Goal: Task Accomplishment & Management: Manage account settings

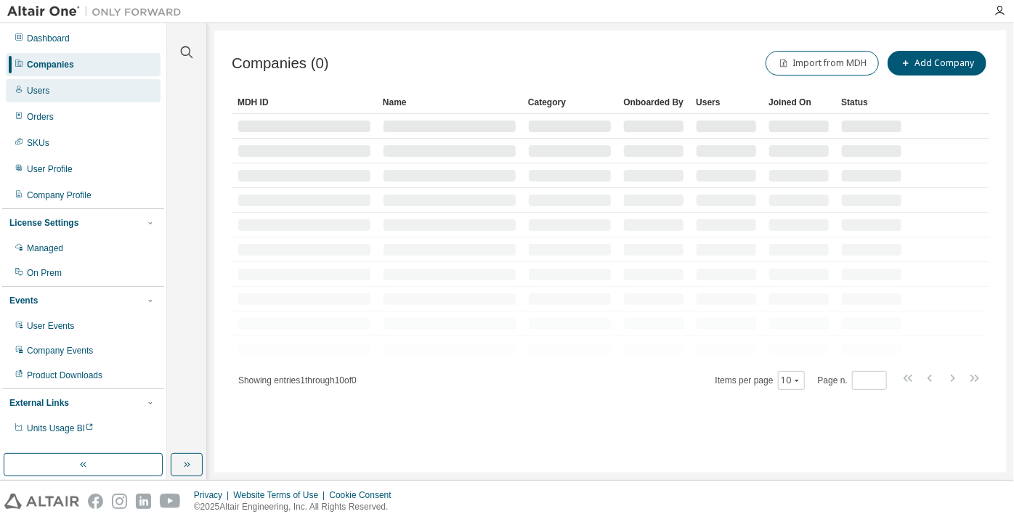
click at [98, 99] on div "Users" at bounding box center [83, 90] width 155 height 23
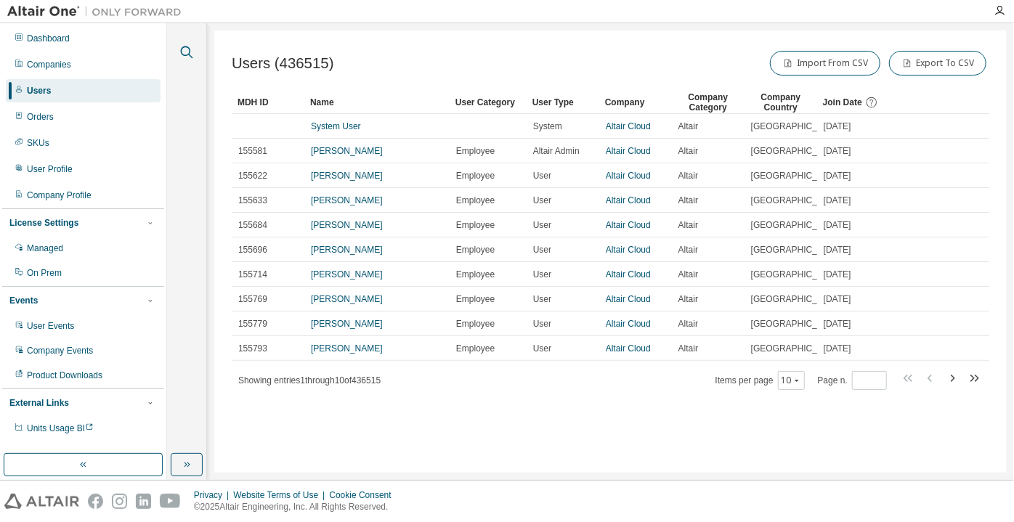
click at [185, 46] on icon "button" at bounding box center [186, 52] width 17 height 17
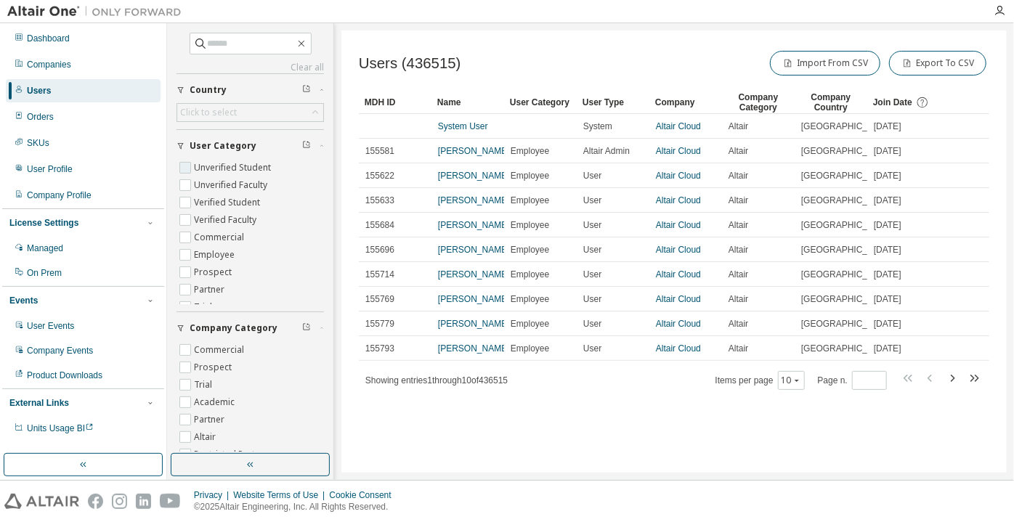
click at [221, 173] on label "Unverified Student" at bounding box center [234, 167] width 80 height 17
click at [231, 183] on label "Unverified Faculty" at bounding box center [232, 185] width 76 height 17
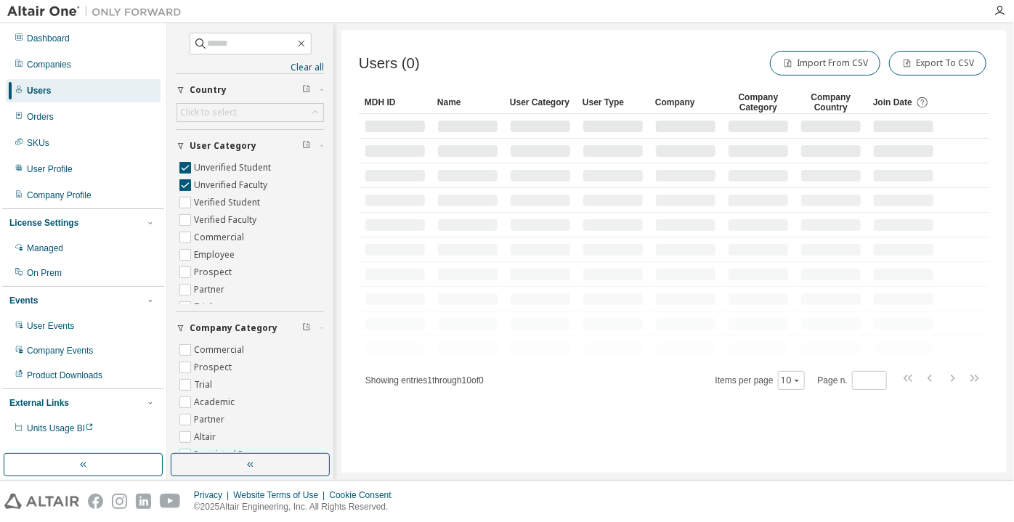
click at [364, 55] on span "Users (0)" at bounding box center [389, 63] width 61 height 17
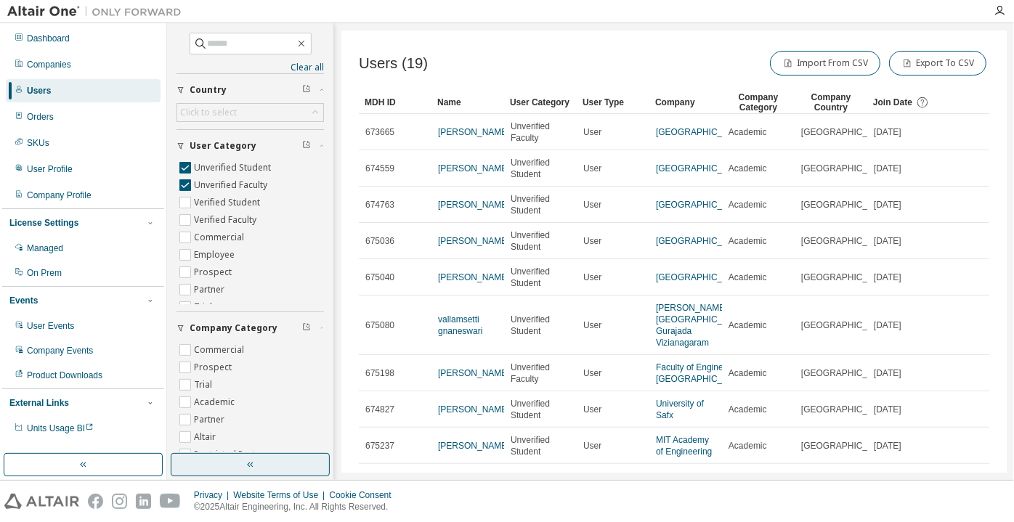
click at [220, 476] on button "button" at bounding box center [250, 464] width 159 height 23
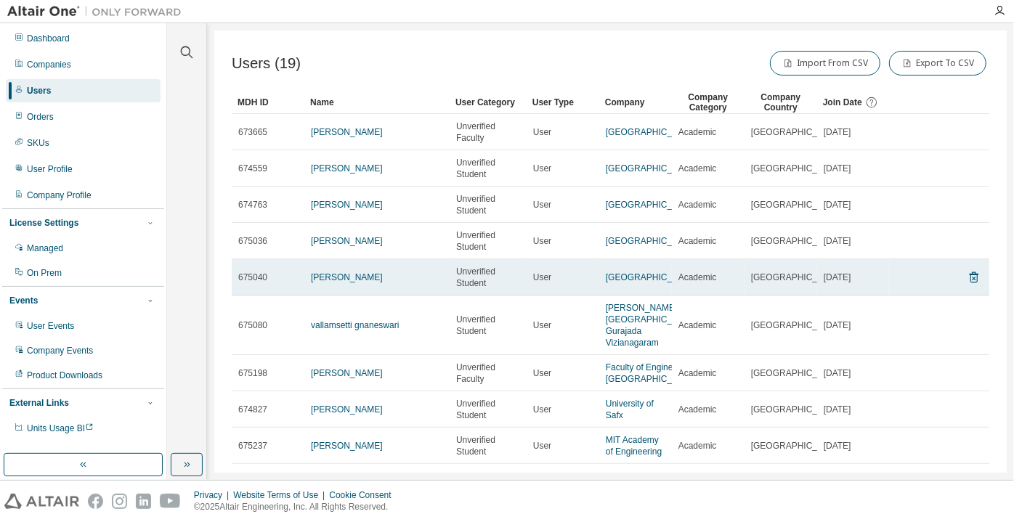
scroll to position [163, 0]
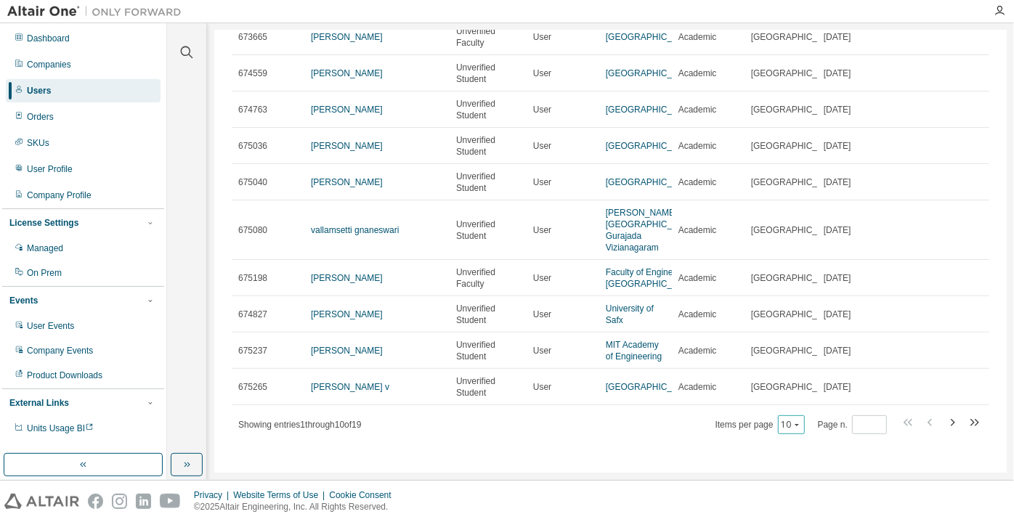
click at [785, 429] on button "10" at bounding box center [792, 425] width 20 height 12
click at [774, 406] on div "100" at bounding box center [787, 405] width 116 height 17
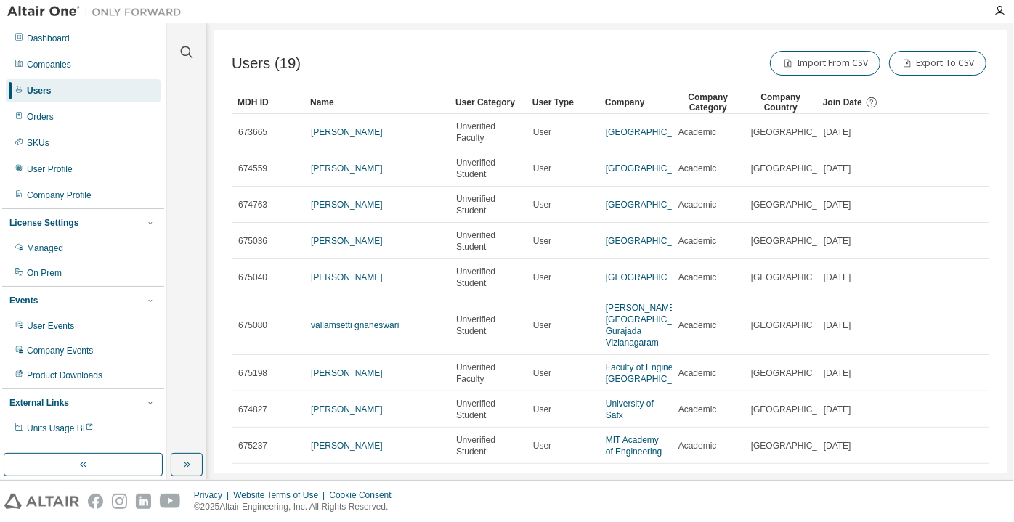
scroll to position [0, 0]
click at [698, 108] on div "Company Category" at bounding box center [708, 102] width 61 height 23
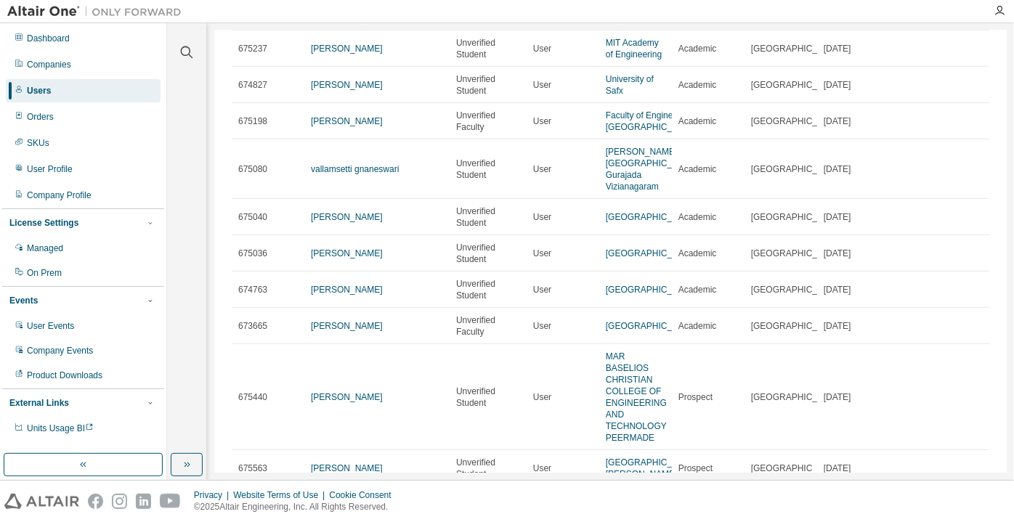
scroll to position [700, 0]
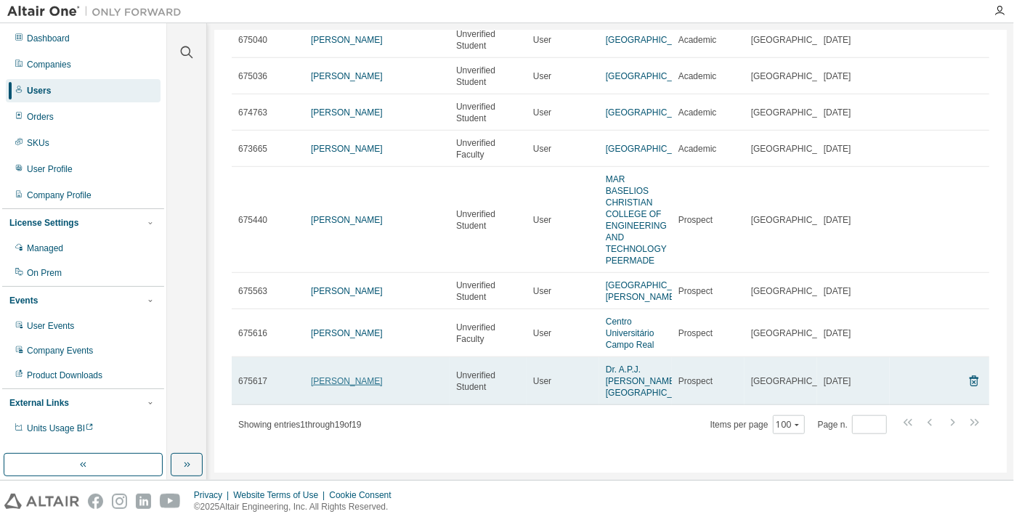
click at [330, 376] on link "shivanshu shukla" at bounding box center [347, 381] width 72 height 10
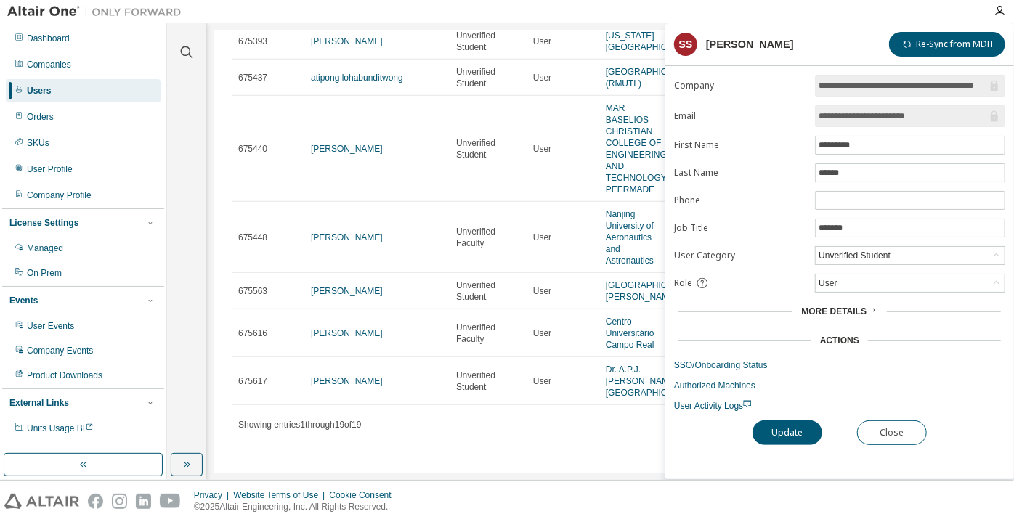
scroll to position [664, 0]
click at [893, 429] on button "Close" at bounding box center [892, 433] width 70 height 25
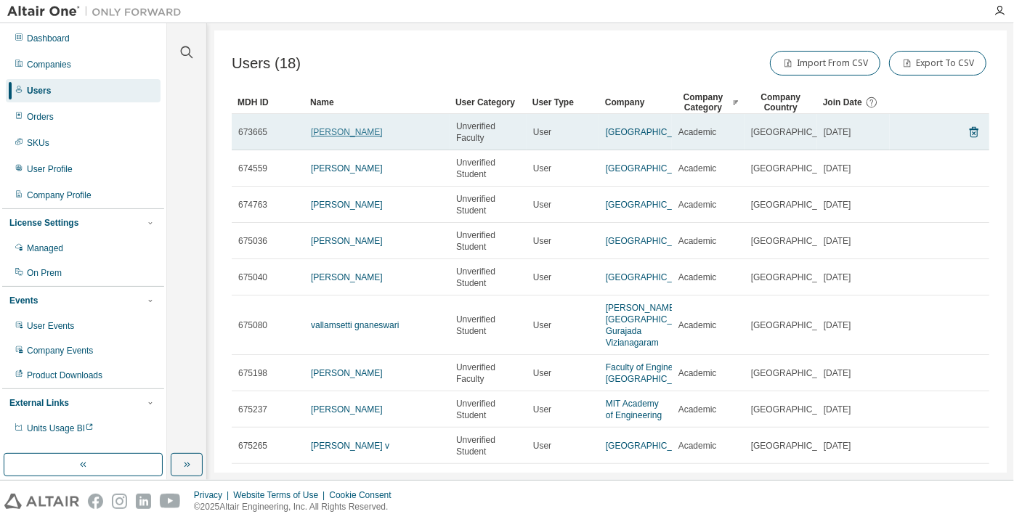
click at [339, 135] on link "Fenil Patel" at bounding box center [347, 132] width 72 height 10
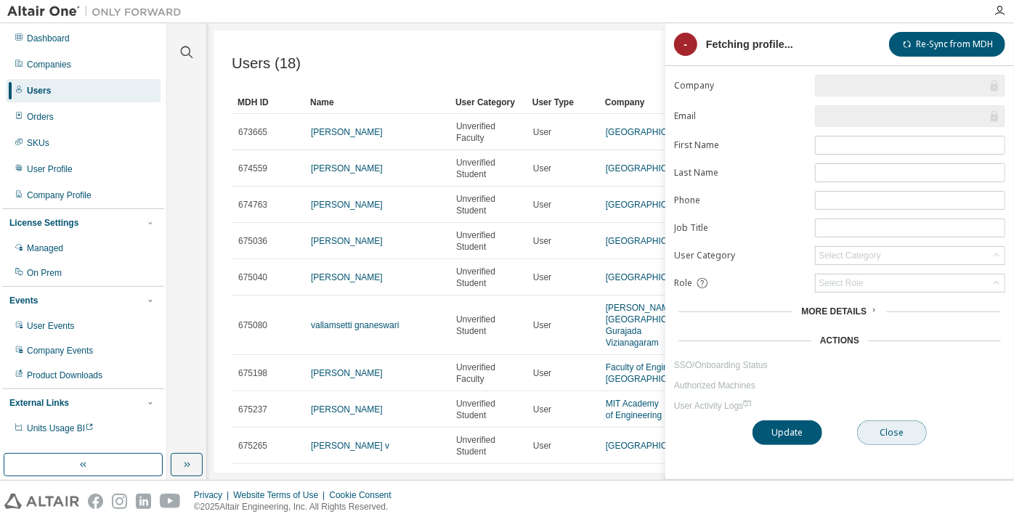
click at [867, 426] on button "Close" at bounding box center [892, 433] width 70 height 25
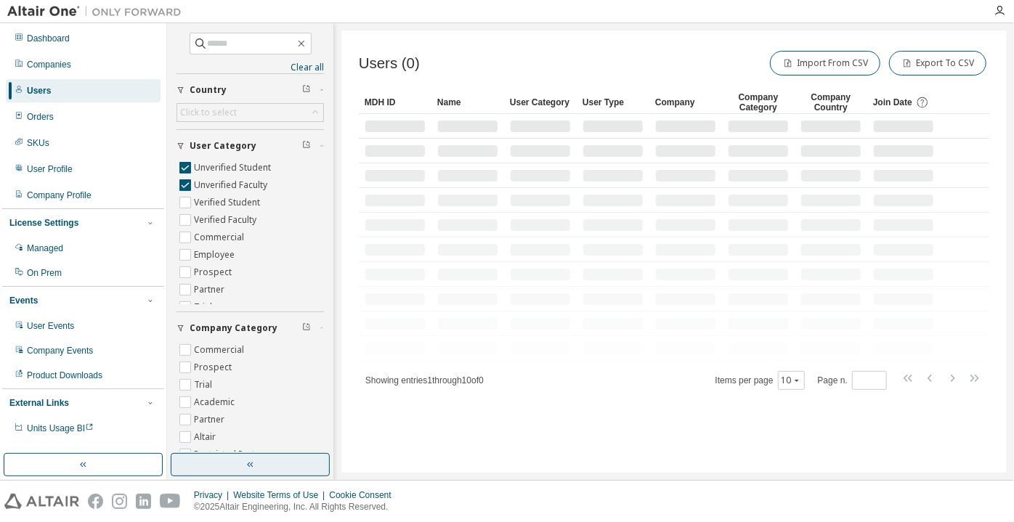
click at [256, 461] on button "button" at bounding box center [250, 464] width 159 height 23
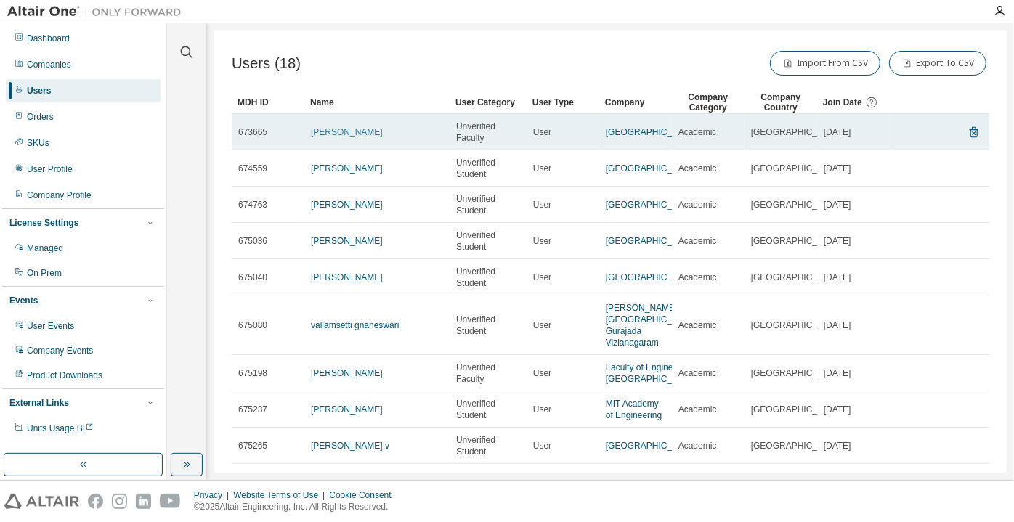
click at [337, 132] on link "[PERSON_NAME]" at bounding box center [347, 132] width 72 height 10
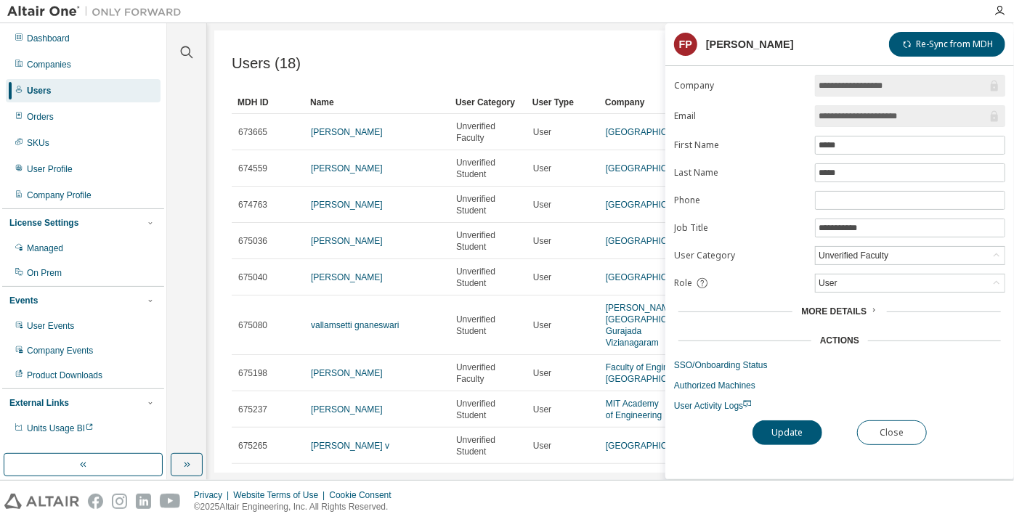
drag, startPoint x: 919, startPoint y: 113, endPoint x: 862, endPoint y: 114, distance: 57.4
click at [862, 114] on input "**********" at bounding box center [903, 116] width 169 height 15
click at [697, 401] on span "User Activity Logs" at bounding box center [713, 406] width 78 height 10
drag, startPoint x: 912, startPoint y: 116, endPoint x: 862, endPoint y: 121, distance: 51.2
click at [862, 121] on input "**********" at bounding box center [903, 116] width 169 height 15
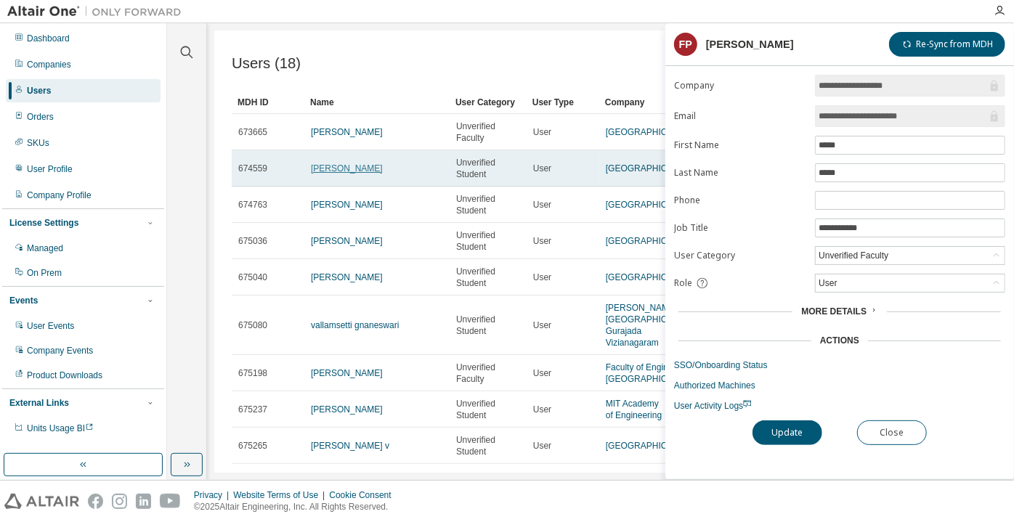
click at [331, 174] on link "jack min" at bounding box center [347, 168] width 72 height 10
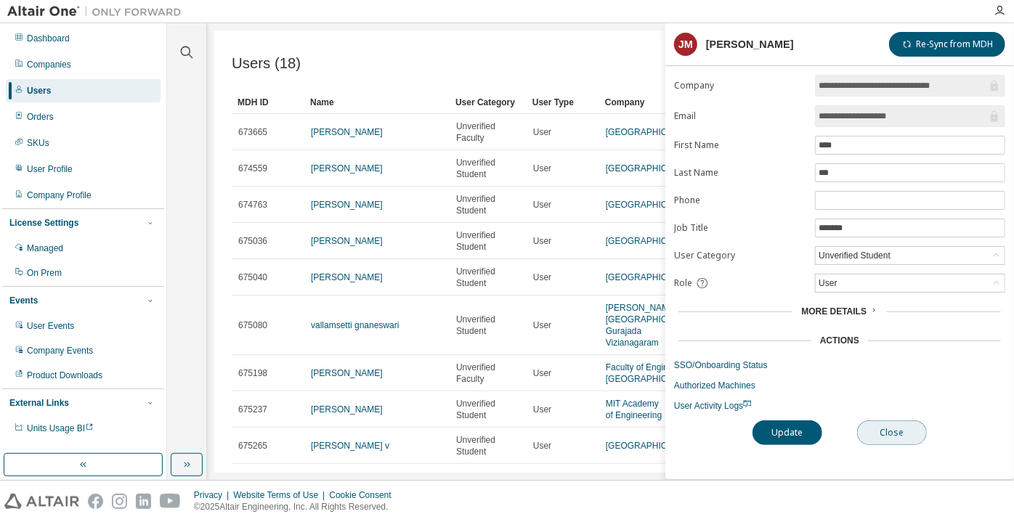
click at [901, 428] on button "Close" at bounding box center [892, 433] width 70 height 25
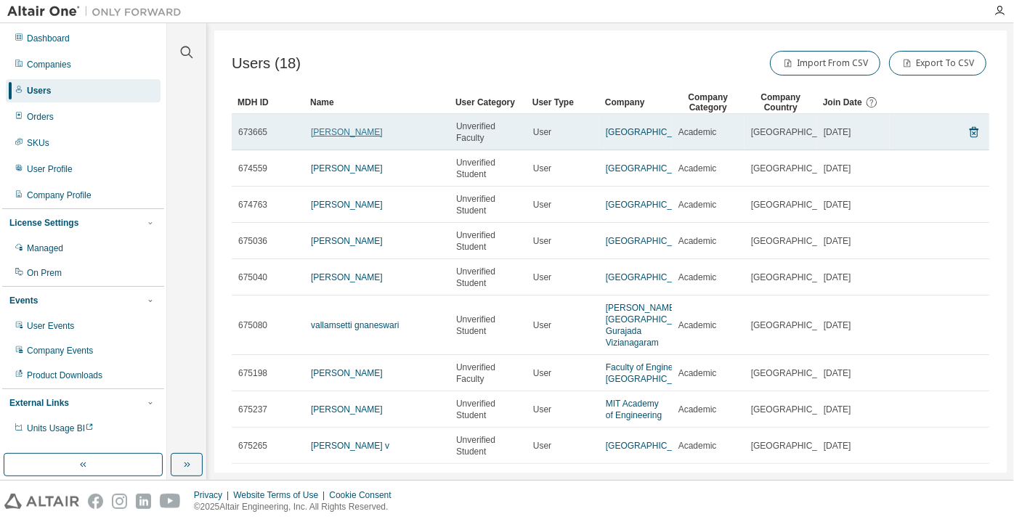
click at [314, 128] on link "Fenil Patel" at bounding box center [347, 132] width 72 height 10
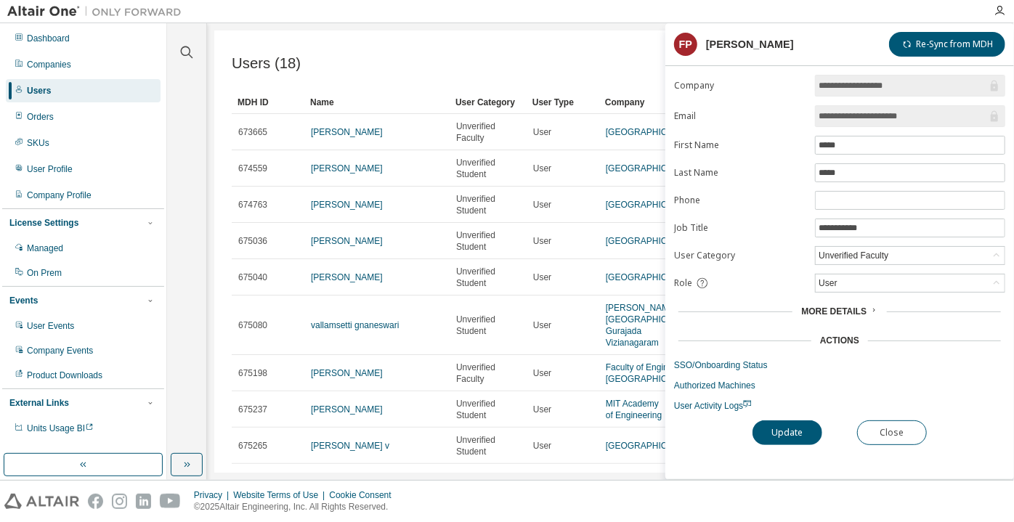
drag, startPoint x: 908, startPoint y: 110, endPoint x: 864, endPoint y: 110, distance: 44.3
click at [864, 110] on input "**********" at bounding box center [903, 116] width 169 height 15
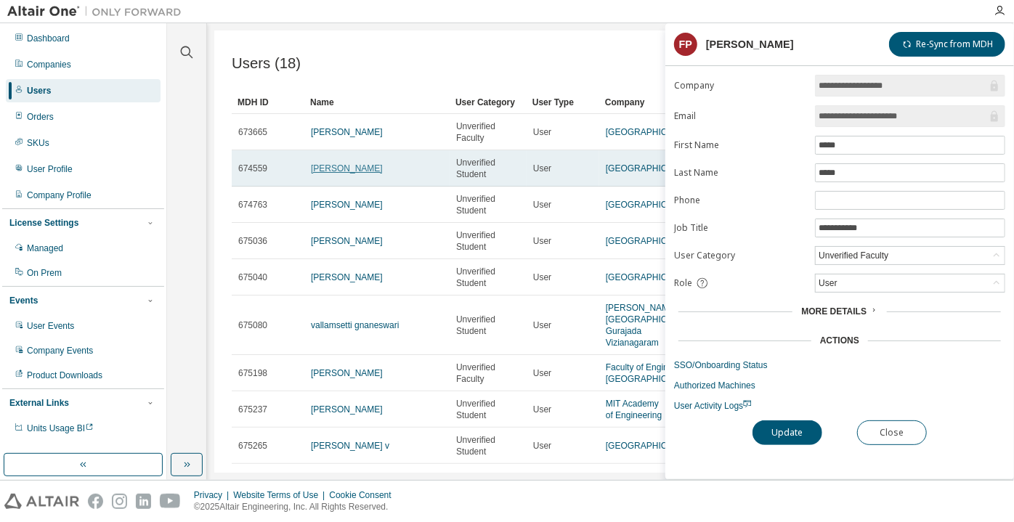
click at [331, 174] on link "jack min" at bounding box center [347, 168] width 72 height 10
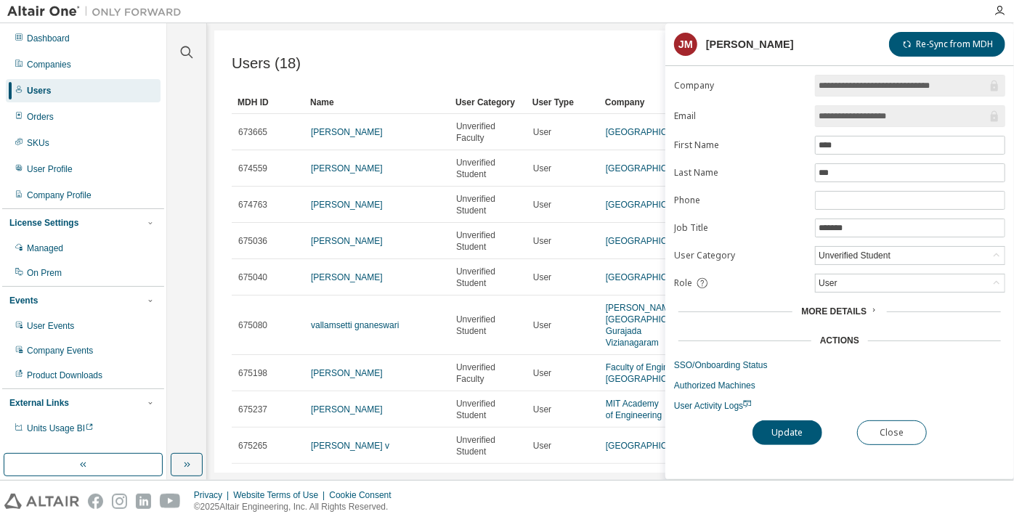
drag, startPoint x: 914, startPoint y: 111, endPoint x: 878, endPoint y: 116, distance: 36.7
click at [878, 116] on input "**********" at bounding box center [903, 116] width 169 height 15
click at [884, 431] on button "Close" at bounding box center [892, 433] width 70 height 25
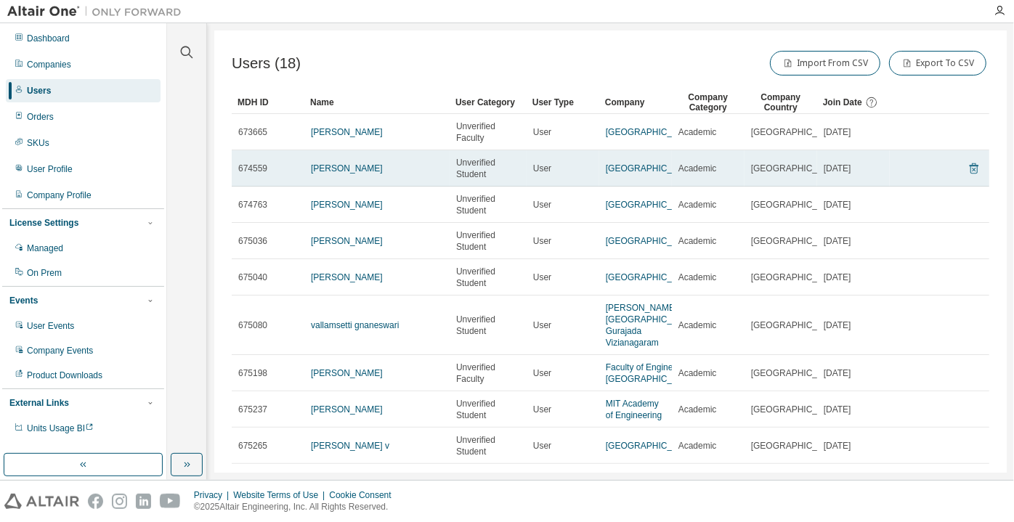
click at [971, 174] on icon at bounding box center [974, 168] width 9 height 11
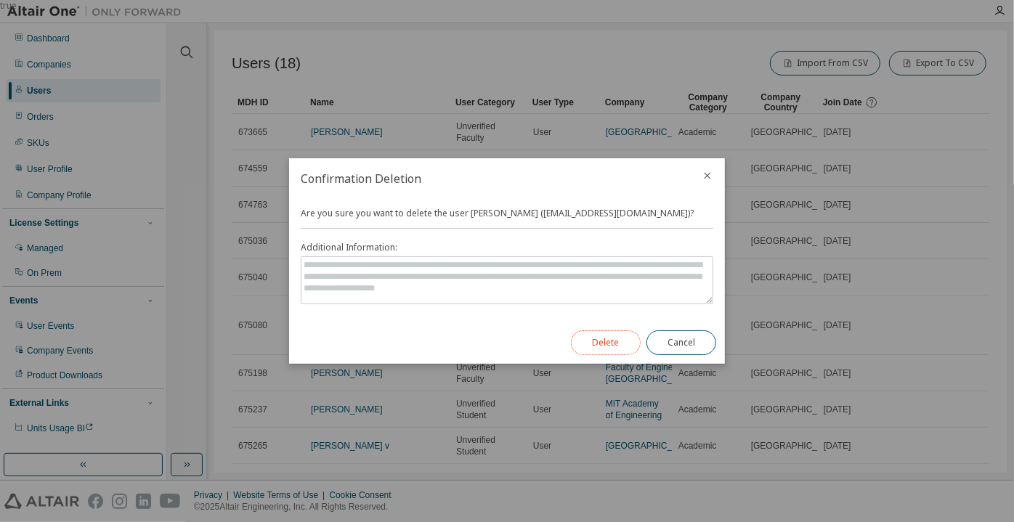
click at [617, 350] on button "Delete" at bounding box center [606, 343] width 70 height 25
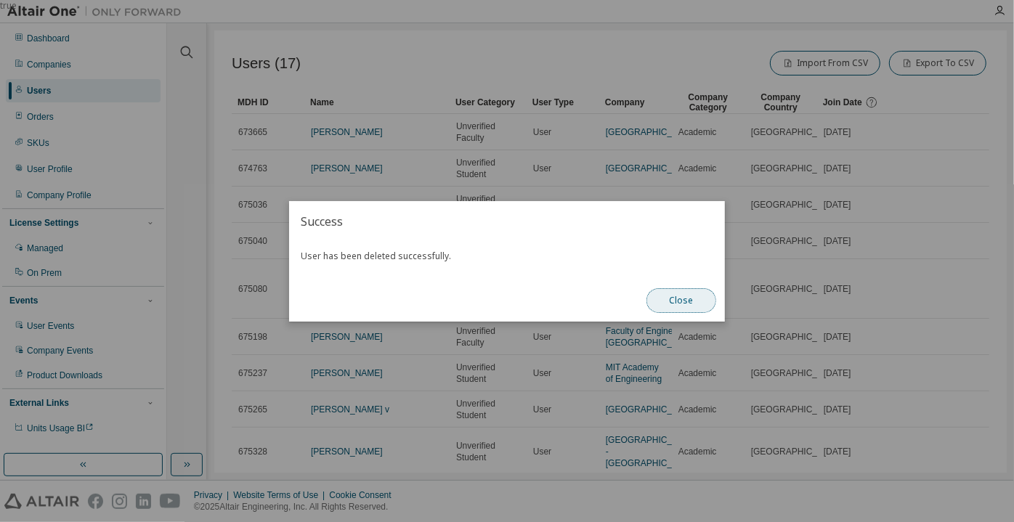
click at [690, 312] on button "Close" at bounding box center [682, 300] width 70 height 25
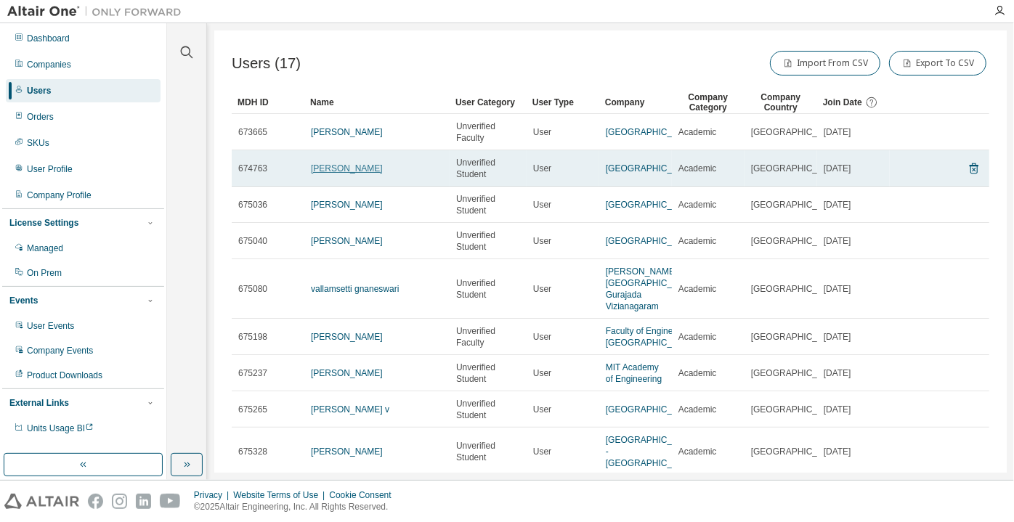
click at [334, 166] on link "Isaac Lee" at bounding box center [347, 168] width 72 height 10
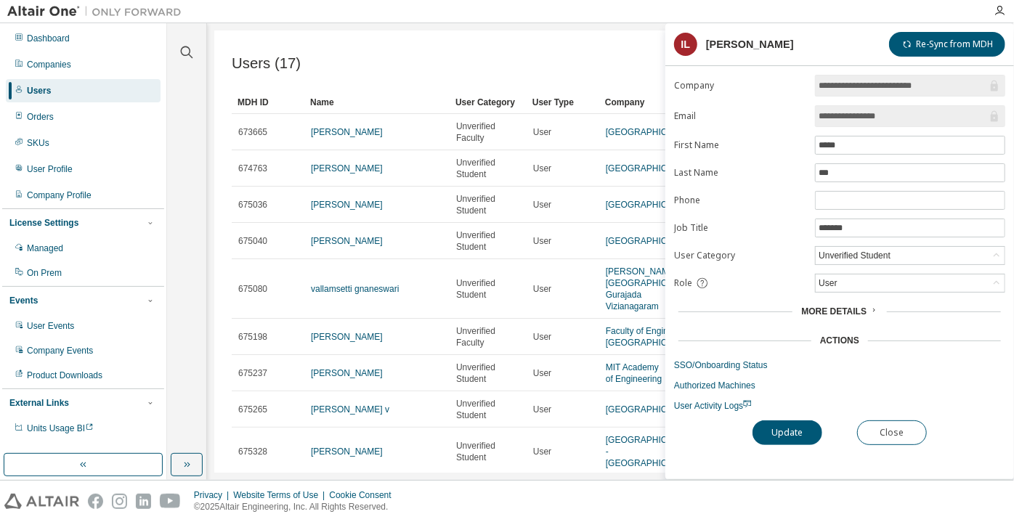
drag, startPoint x: 895, startPoint y: 119, endPoint x: 860, endPoint y: 118, distance: 34.9
click at [860, 118] on input "**********" at bounding box center [903, 116] width 169 height 15
click at [854, 105] on span "**********" at bounding box center [910, 116] width 190 height 22
click at [825, 125] on span "**********" at bounding box center [910, 116] width 190 height 22
drag, startPoint x: 825, startPoint y: 125, endPoint x: 821, endPoint y: 103, distance: 22.2
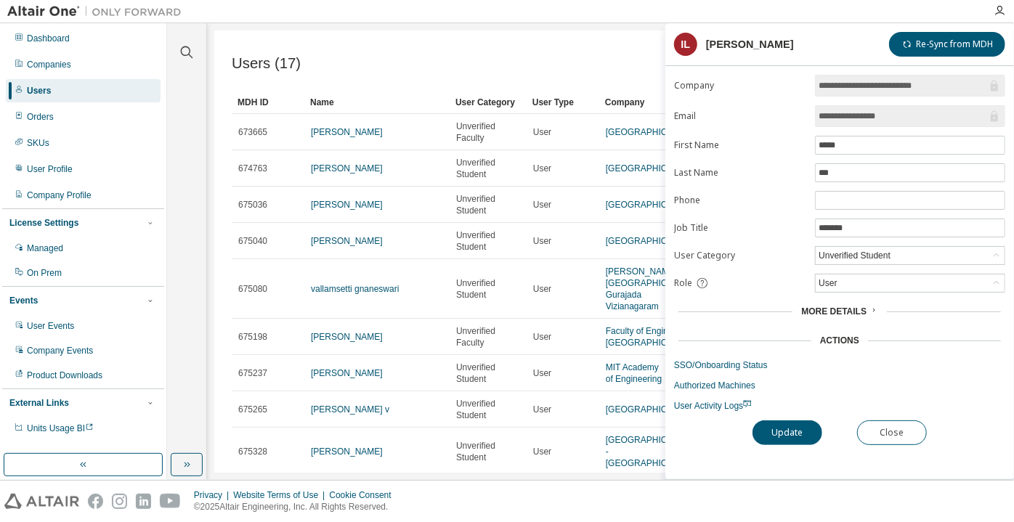
click at [825, 121] on span "**********" at bounding box center [910, 116] width 190 height 22
click at [821, 103] on form "**********" at bounding box center [839, 243] width 331 height 337
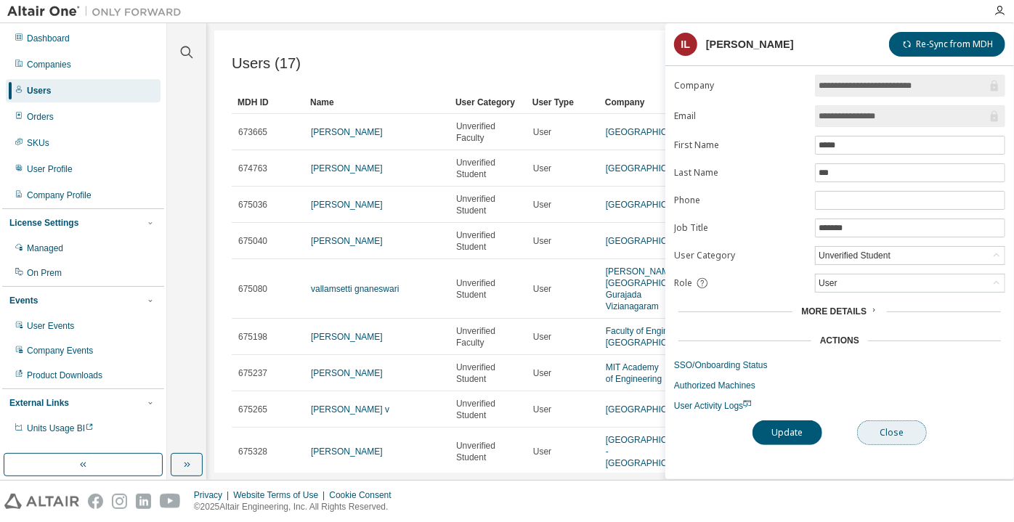
click at [879, 430] on button "Close" at bounding box center [892, 433] width 70 height 25
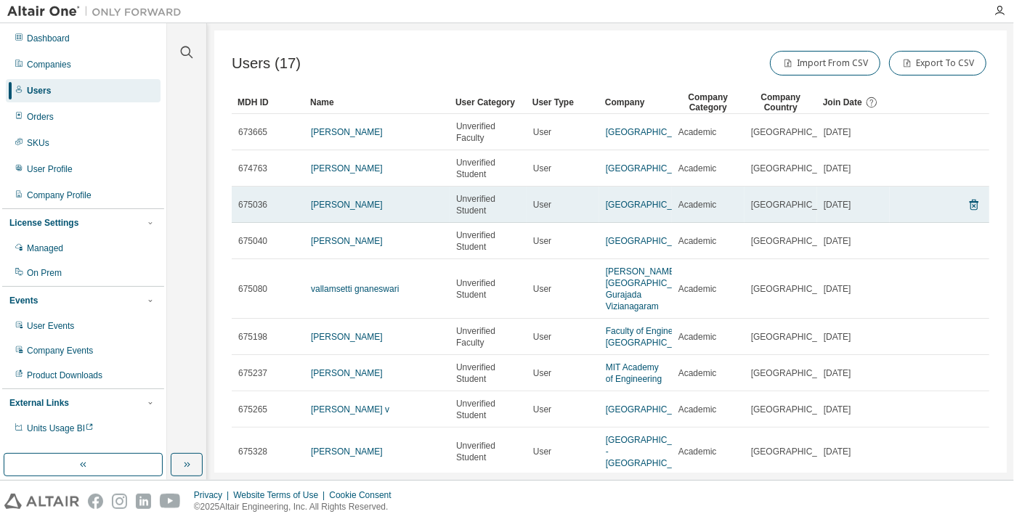
click at [309, 216] on td "Natalie Quiroz" at bounding box center [376, 205] width 145 height 36
click at [323, 206] on link "Natalie Quiroz" at bounding box center [347, 205] width 72 height 10
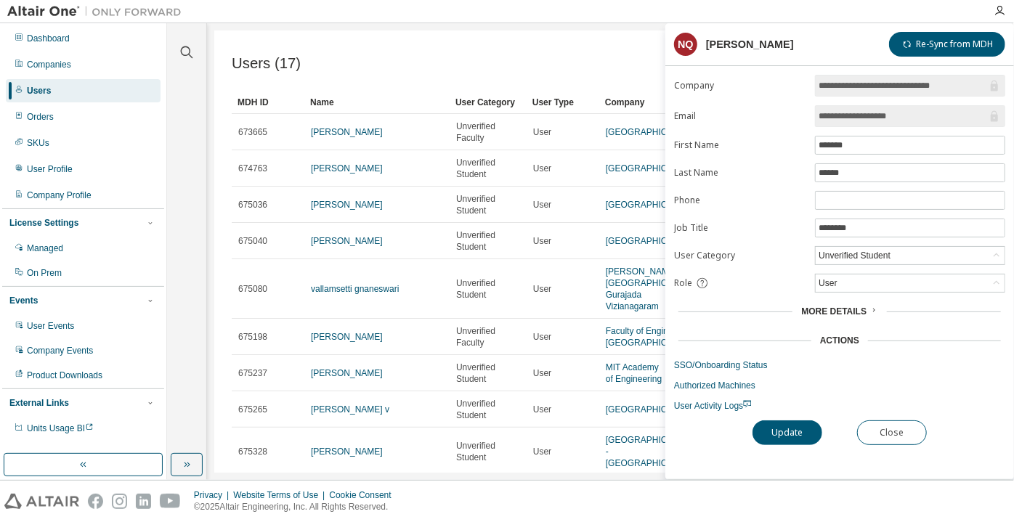
drag, startPoint x: 910, startPoint y: 118, endPoint x: 863, endPoint y: 118, distance: 47.2
click at [863, 118] on input "**********" at bounding box center [903, 116] width 169 height 15
click at [843, 113] on input "**********" at bounding box center [903, 116] width 169 height 15
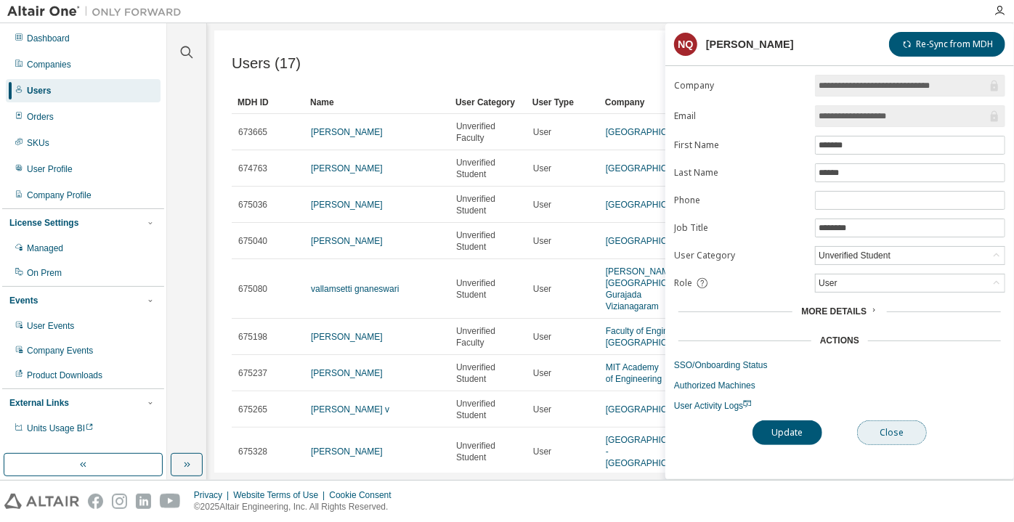
click at [888, 424] on button "Close" at bounding box center [892, 433] width 70 height 25
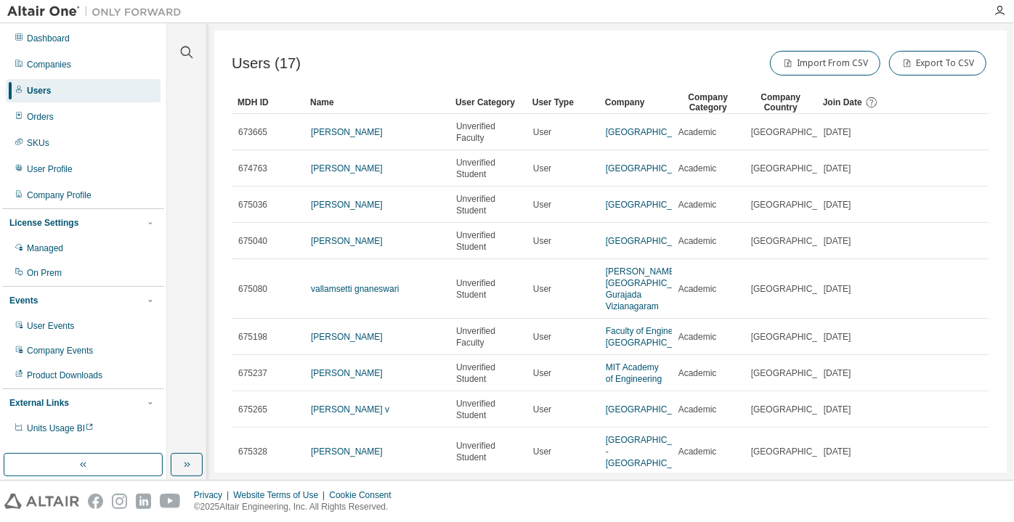
scroll to position [65, 0]
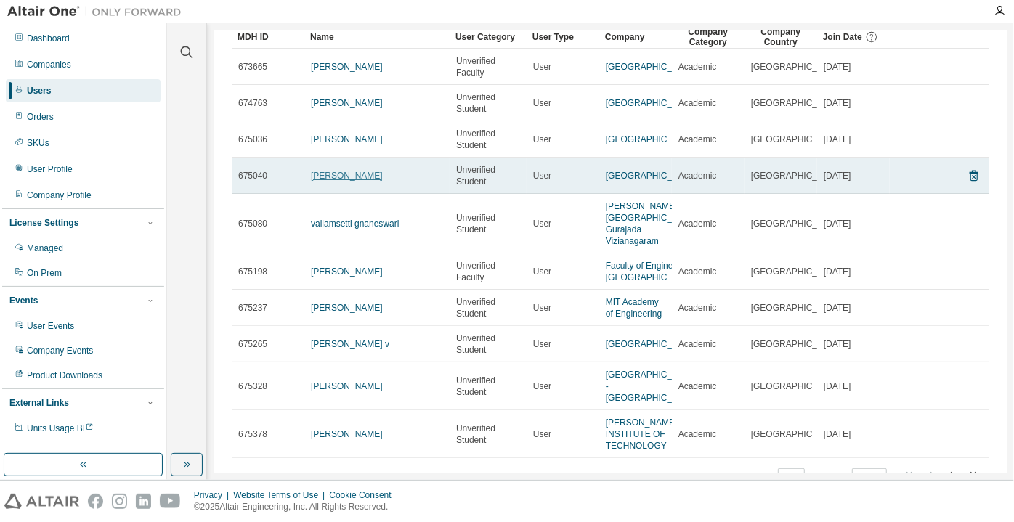
click at [352, 181] on link "Abhijith Sivan" at bounding box center [347, 176] width 72 height 10
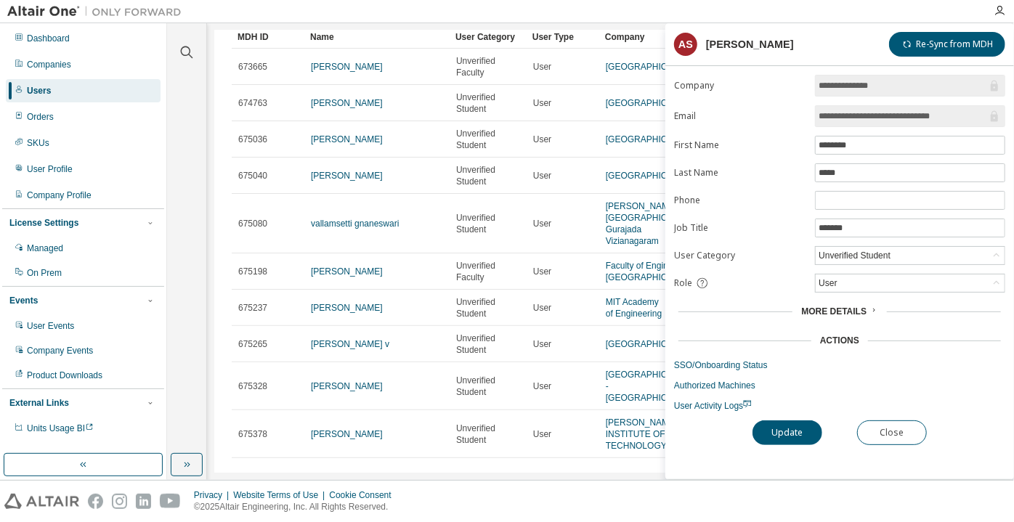
drag, startPoint x: 951, startPoint y: 111, endPoint x: 878, endPoint y: 113, distance: 73.4
click at [878, 113] on input "**********" at bounding box center [903, 116] width 169 height 15
click at [866, 116] on input "**********" at bounding box center [903, 116] width 169 height 15
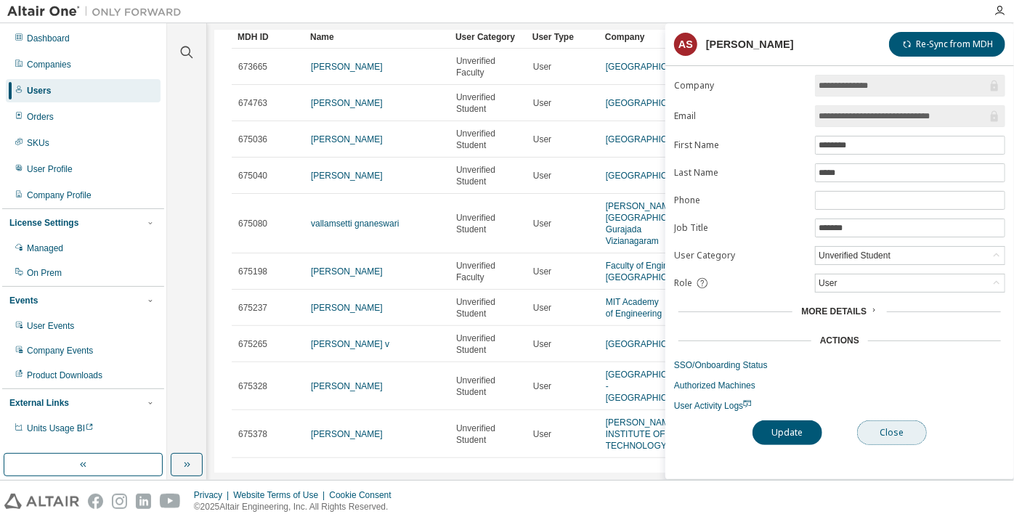
click at [875, 425] on button "Close" at bounding box center [892, 433] width 70 height 25
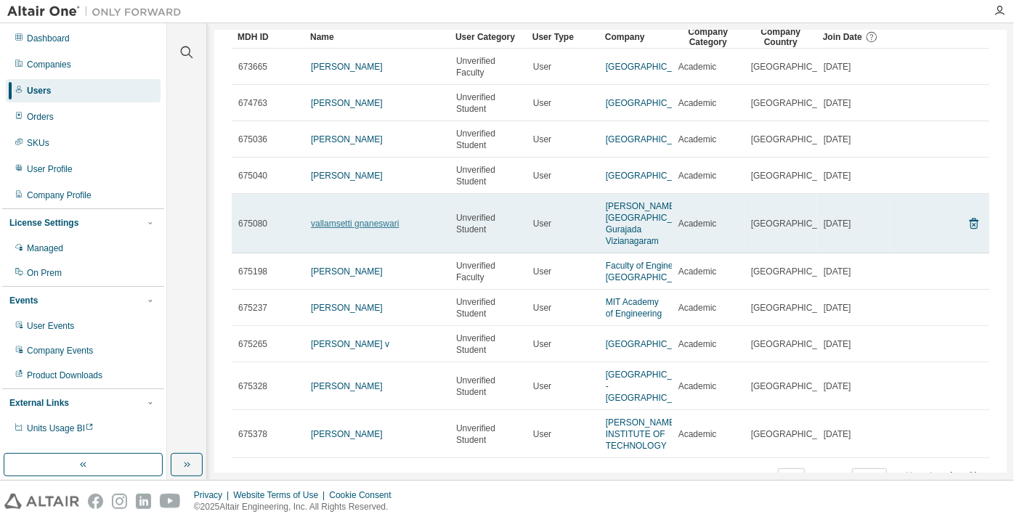
click at [341, 229] on link "vallamsetti gnaneswari" at bounding box center [355, 224] width 88 height 10
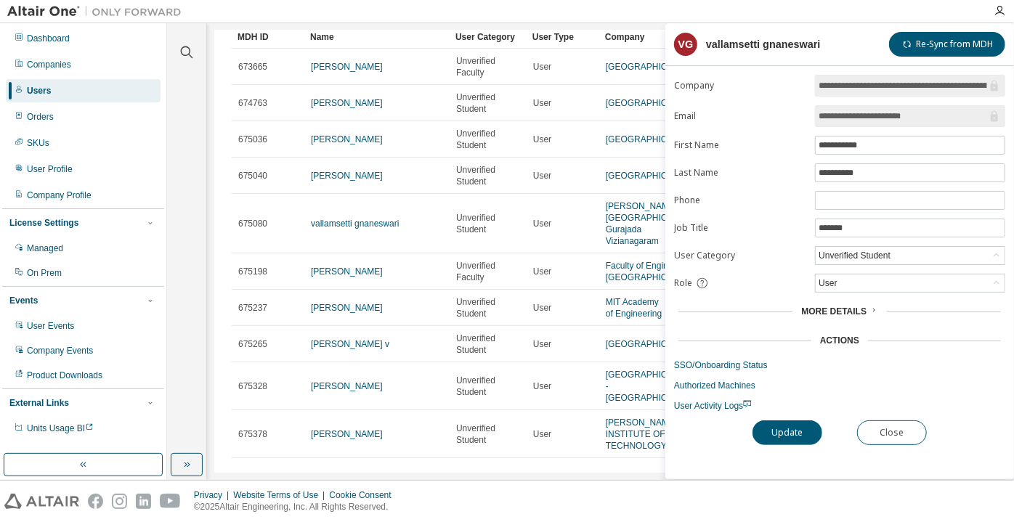
drag, startPoint x: 921, startPoint y: 116, endPoint x: 877, endPoint y: 118, distance: 44.4
click at [877, 118] on input "**********" at bounding box center [903, 116] width 169 height 15
click at [832, 113] on input "**********" at bounding box center [903, 116] width 169 height 15
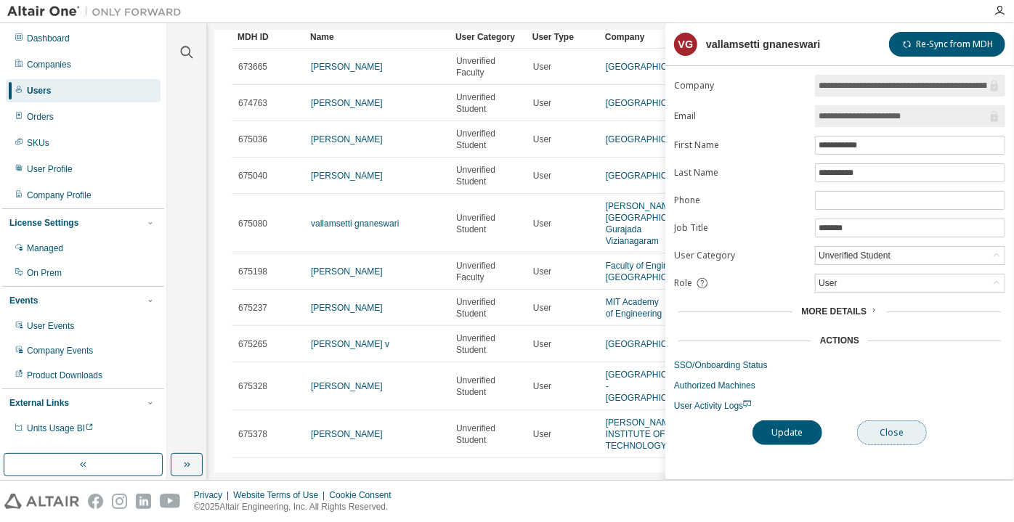
click at [878, 425] on button "Close" at bounding box center [892, 433] width 70 height 25
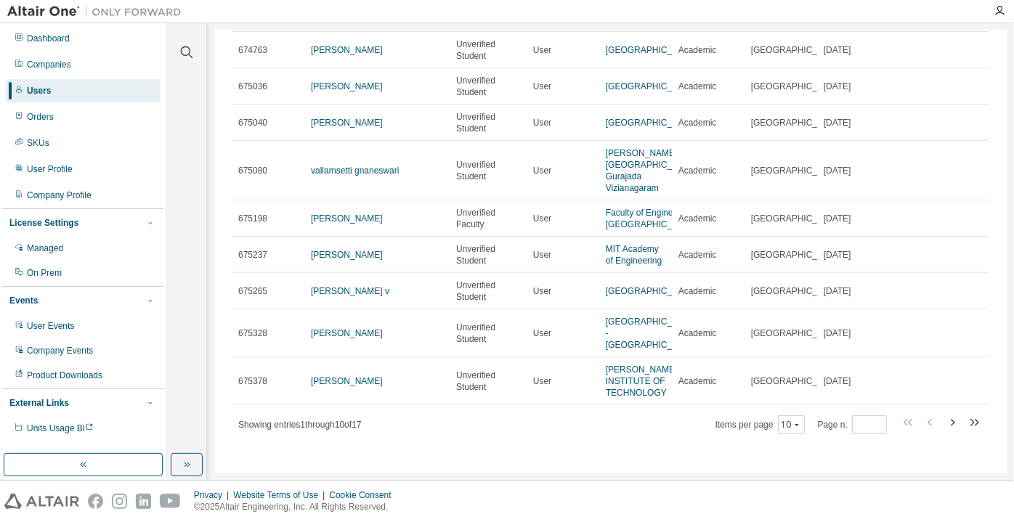
scroll to position [198, 0]
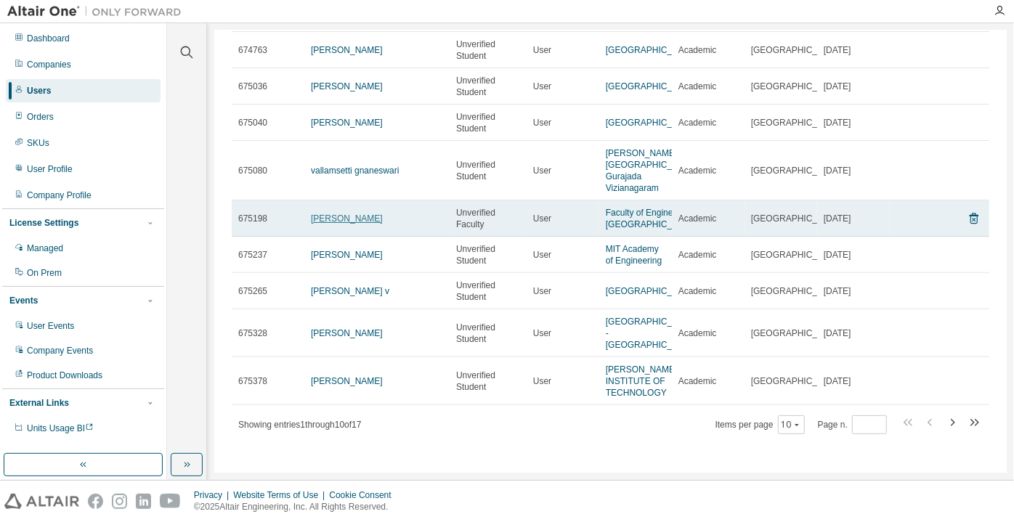
click at [349, 214] on link "Branko Koprivica" at bounding box center [347, 219] width 72 height 10
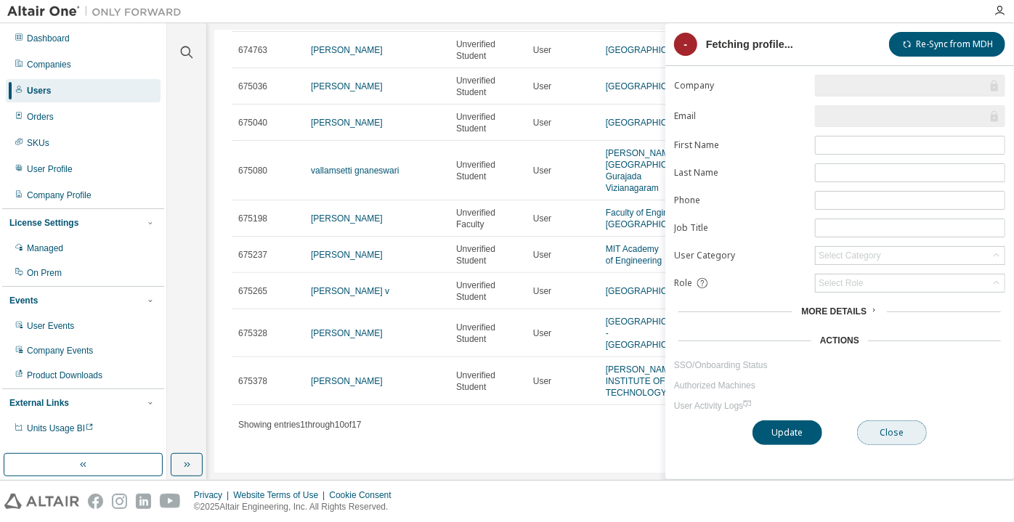
click at [907, 427] on button "Close" at bounding box center [892, 433] width 70 height 25
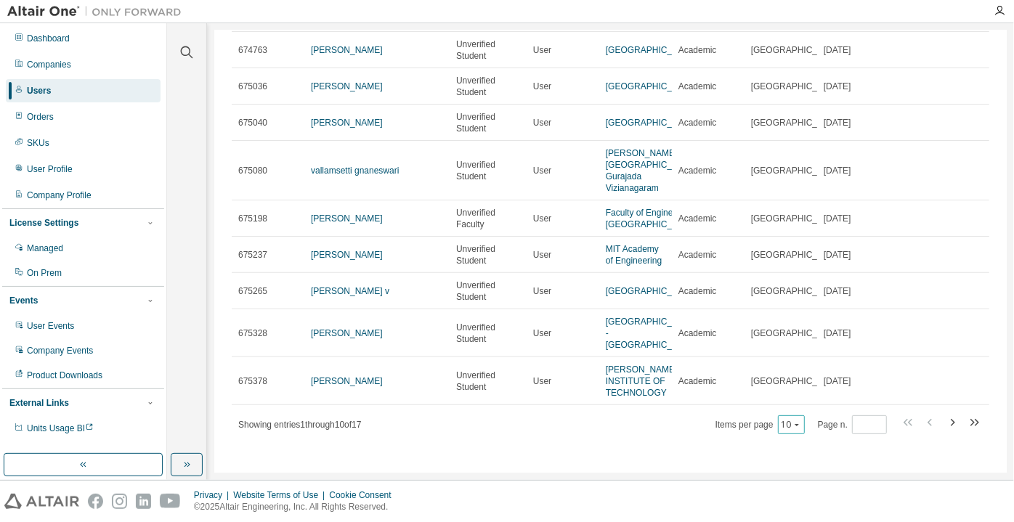
click at [793, 429] on icon "button" at bounding box center [797, 425] width 9 height 9
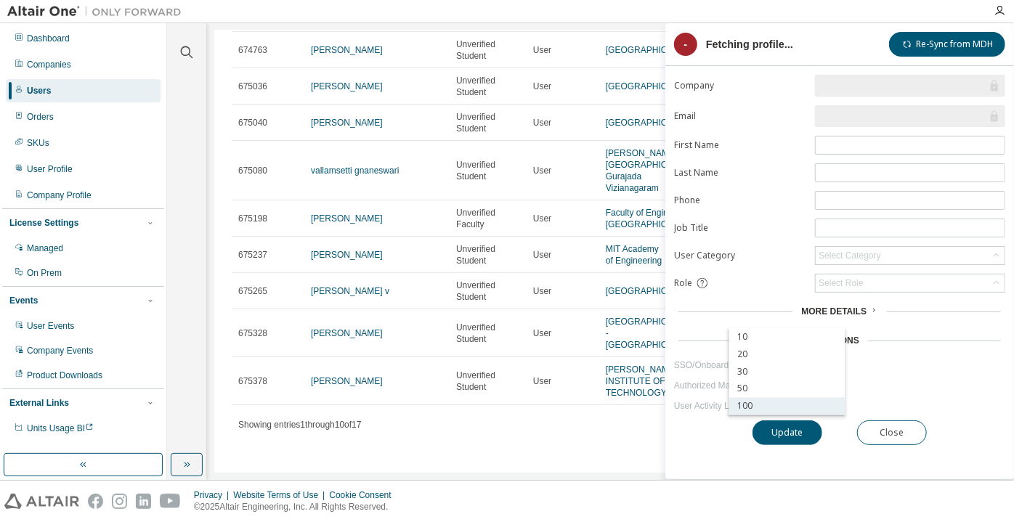
click at [780, 403] on div "100" at bounding box center [787, 406] width 116 height 17
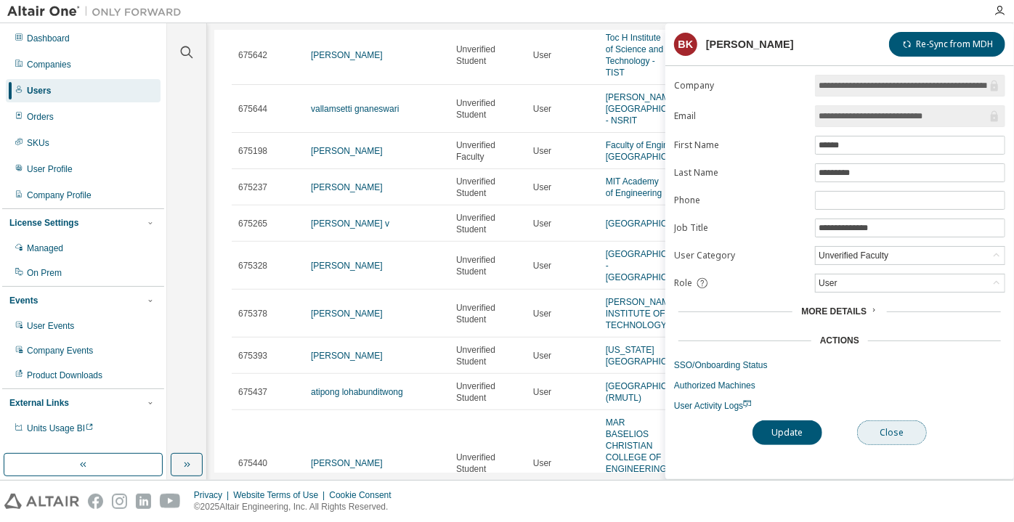
click at [886, 429] on button "Close" at bounding box center [892, 433] width 70 height 25
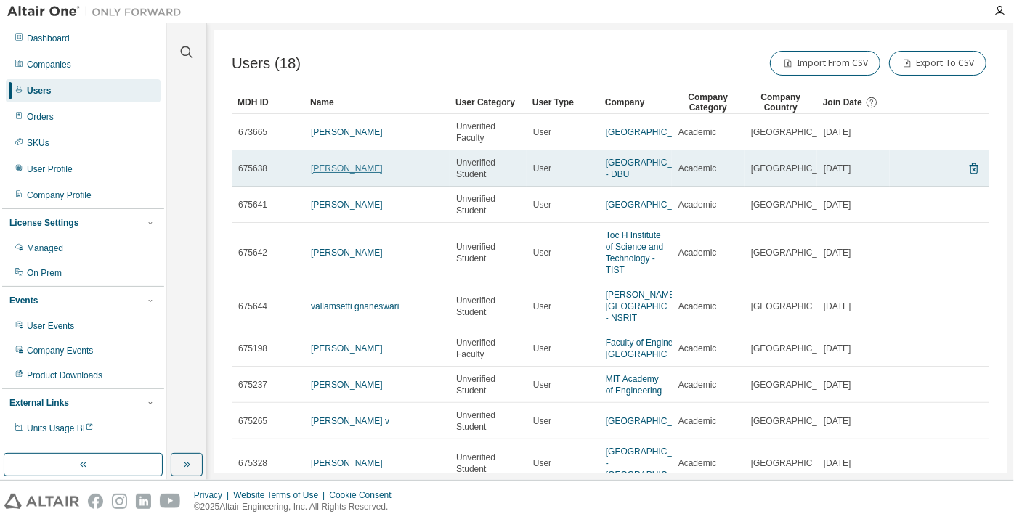
click at [329, 172] on link "Isaac Lee" at bounding box center [347, 168] width 72 height 10
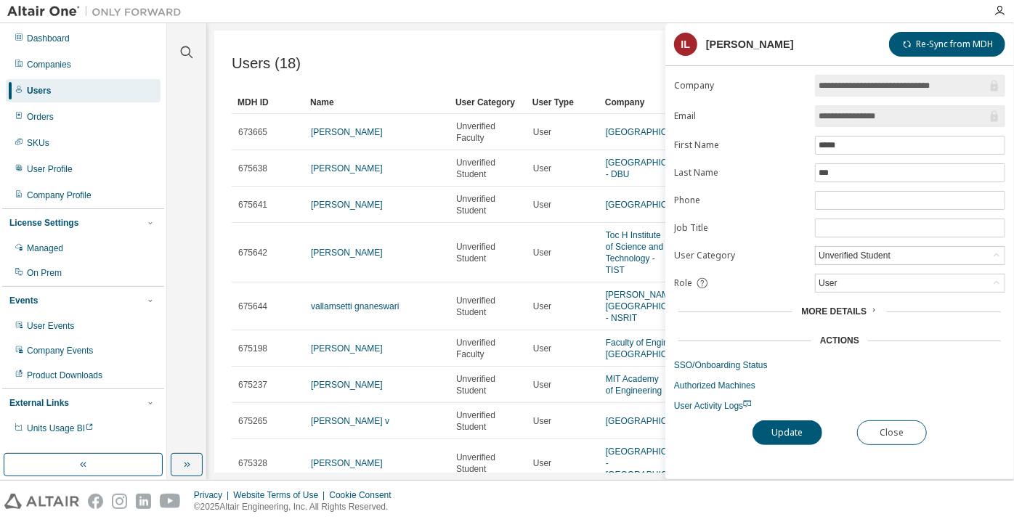
click at [877, 254] on div "Unverified Student" at bounding box center [855, 256] width 76 height 16
click at [854, 290] on li "Verified Student" at bounding box center [910, 290] width 186 height 19
click at [773, 412] on div "**********" at bounding box center [839, 277] width 349 height 405
click at [780, 429] on button "Update" at bounding box center [788, 433] width 70 height 25
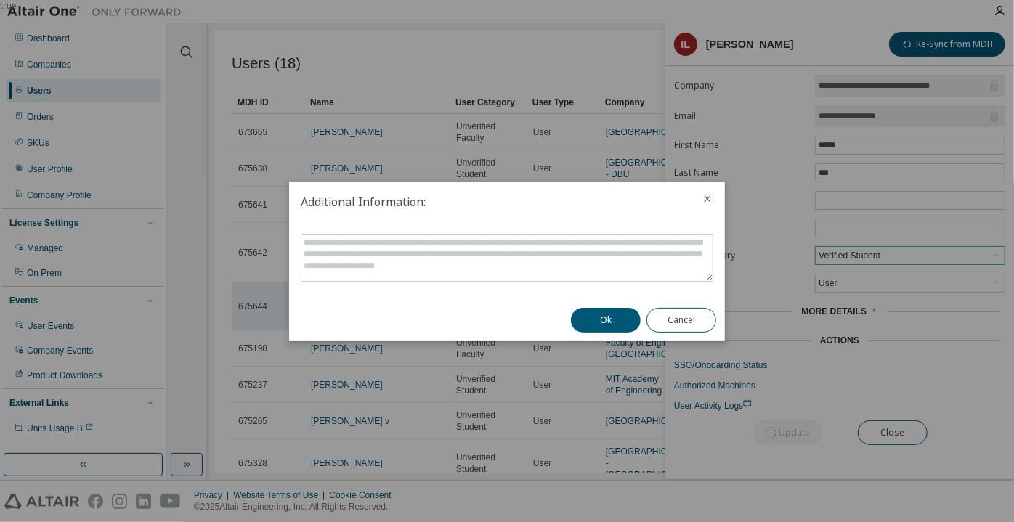
click at [620, 312] on button "Ok" at bounding box center [606, 320] width 70 height 25
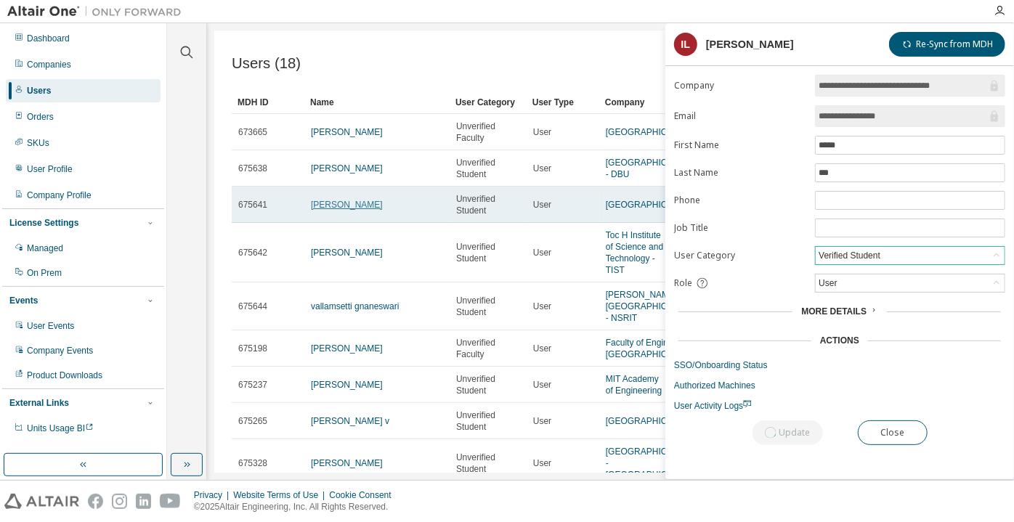
click at [356, 210] on link "Natalie Quiroz" at bounding box center [347, 205] width 72 height 10
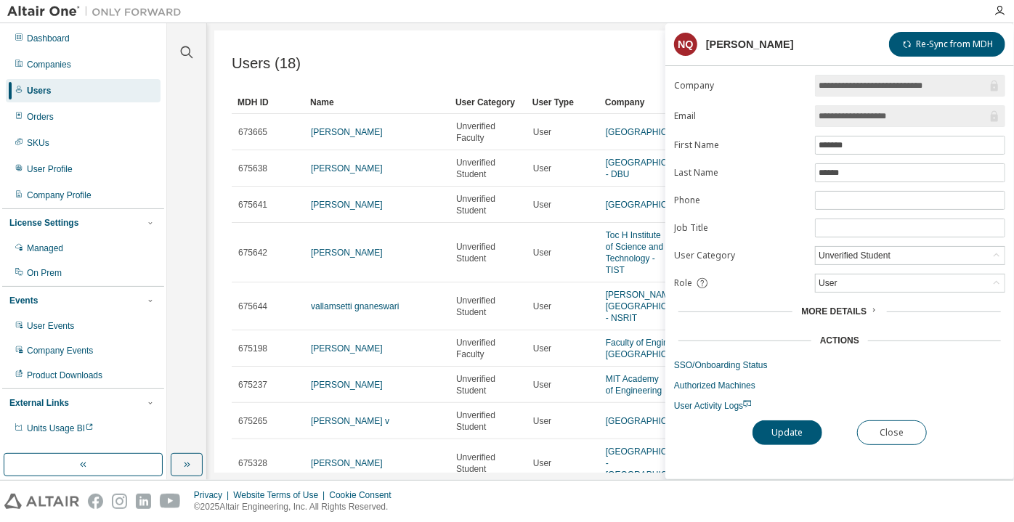
click at [850, 263] on form "**********" at bounding box center [839, 243] width 331 height 337
click at [850, 261] on div "Unverified Student" at bounding box center [910, 255] width 189 height 17
click at [848, 300] on li "Unverified Faculty" at bounding box center [910, 309] width 186 height 19
click at [847, 264] on form "**********" at bounding box center [839, 243] width 331 height 337
click at [847, 248] on div "Unverified Faculty" at bounding box center [854, 256] width 74 height 16
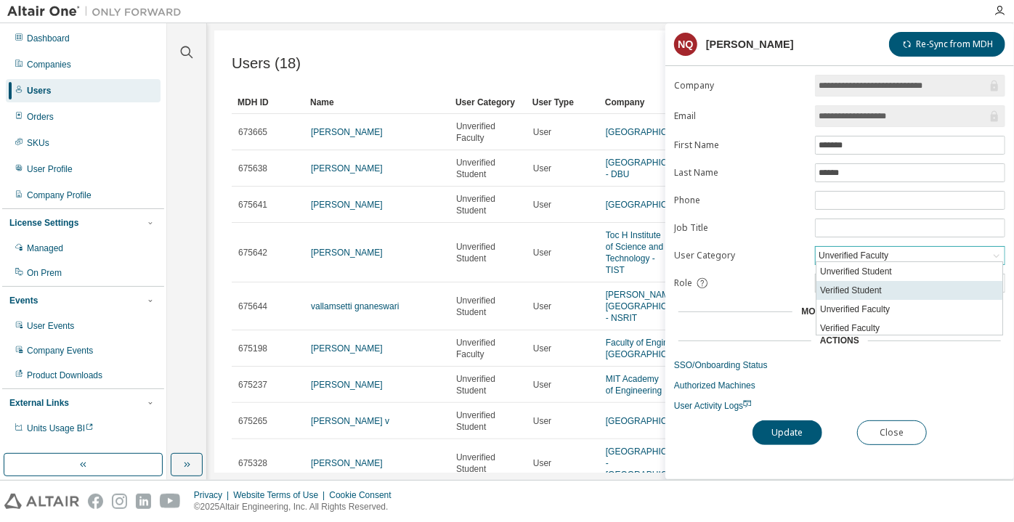
click at [854, 284] on li "Verified Student" at bounding box center [910, 290] width 186 height 19
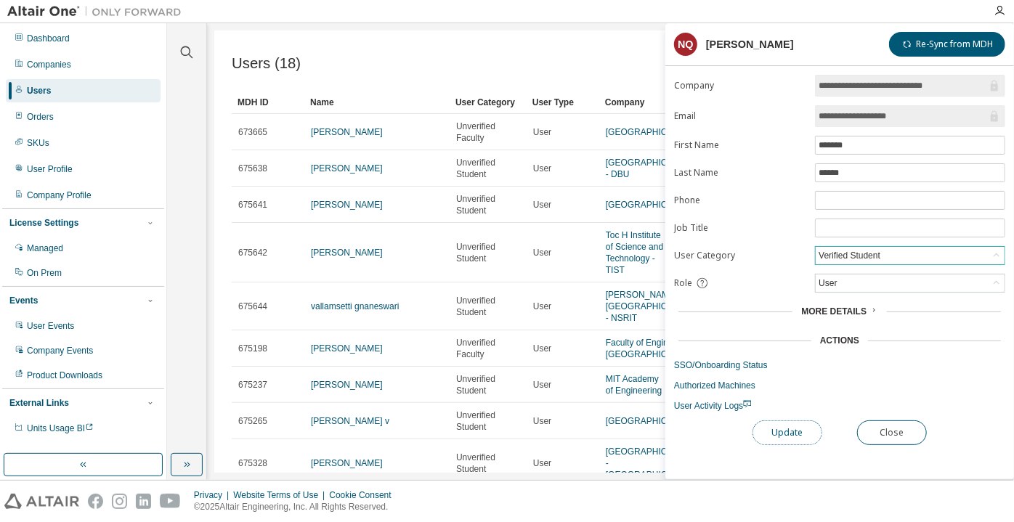
click at [784, 437] on button "Update" at bounding box center [788, 433] width 70 height 25
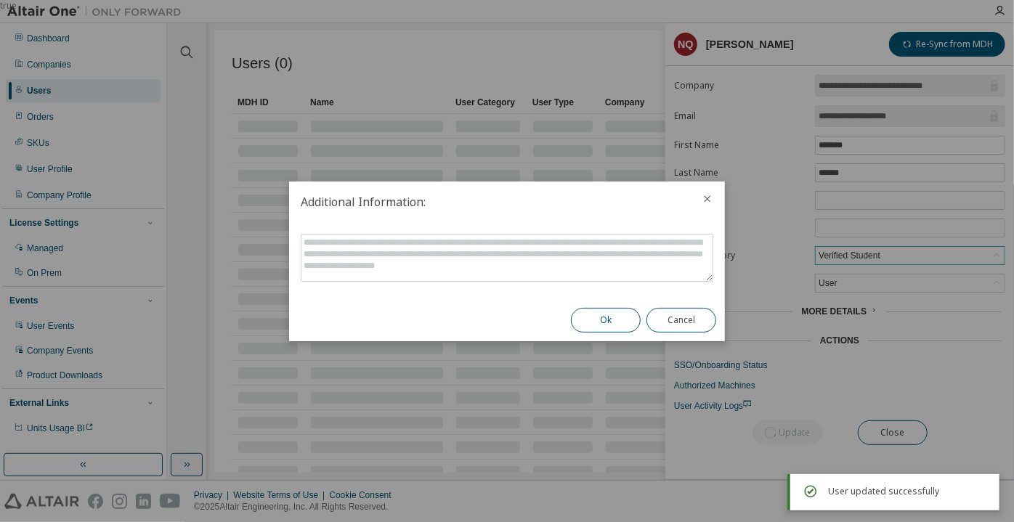
click at [608, 314] on button "Ok" at bounding box center [606, 320] width 70 height 25
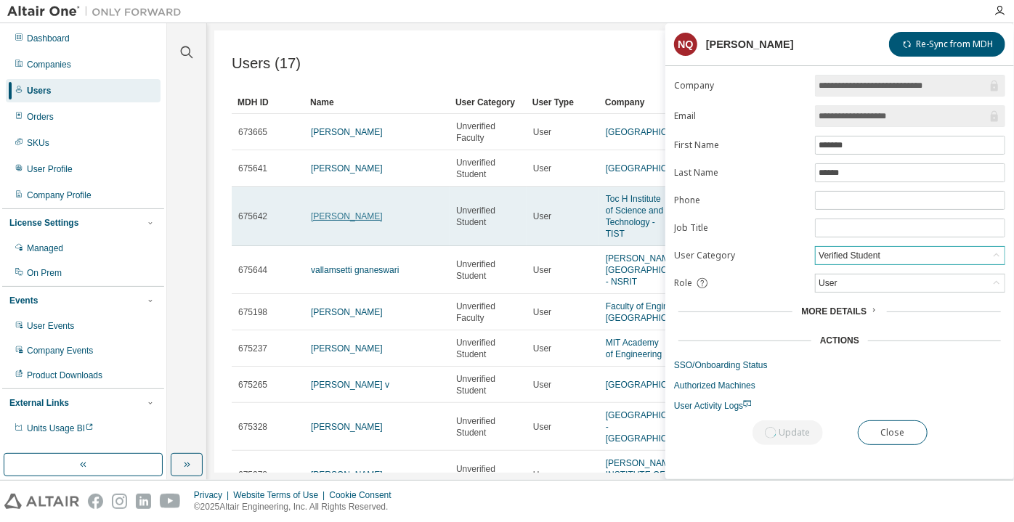
click at [334, 214] on link "Abhijith Sivan" at bounding box center [347, 216] width 72 height 10
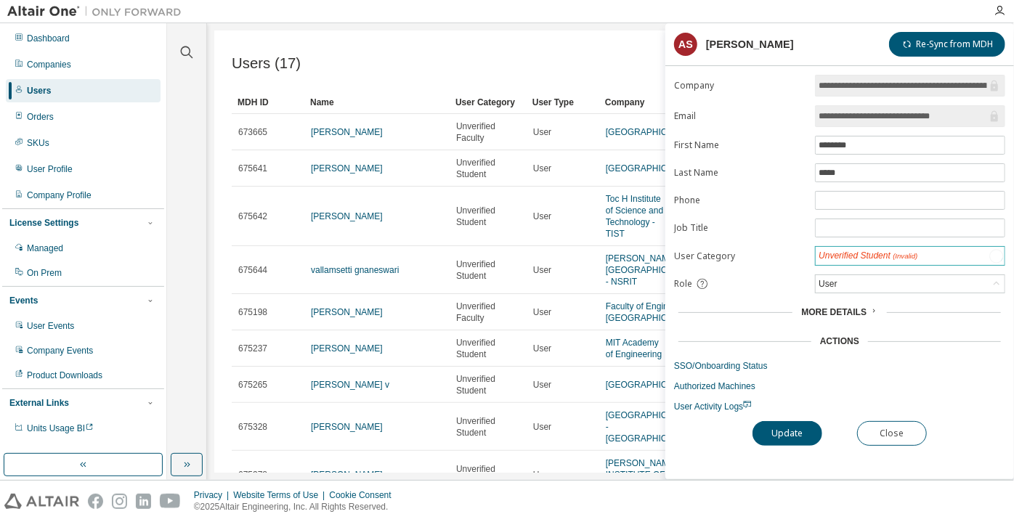
click at [827, 248] on div "Unverified Student (Invalid)" at bounding box center [868, 256] width 103 height 17
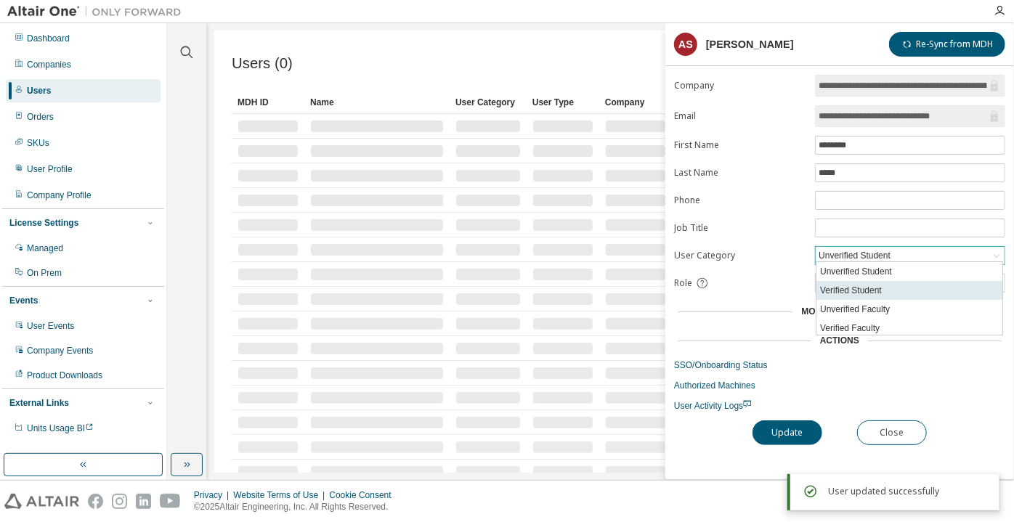
click at [834, 293] on li "Verified Student" at bounding box center [910, 290] width 186 height 19
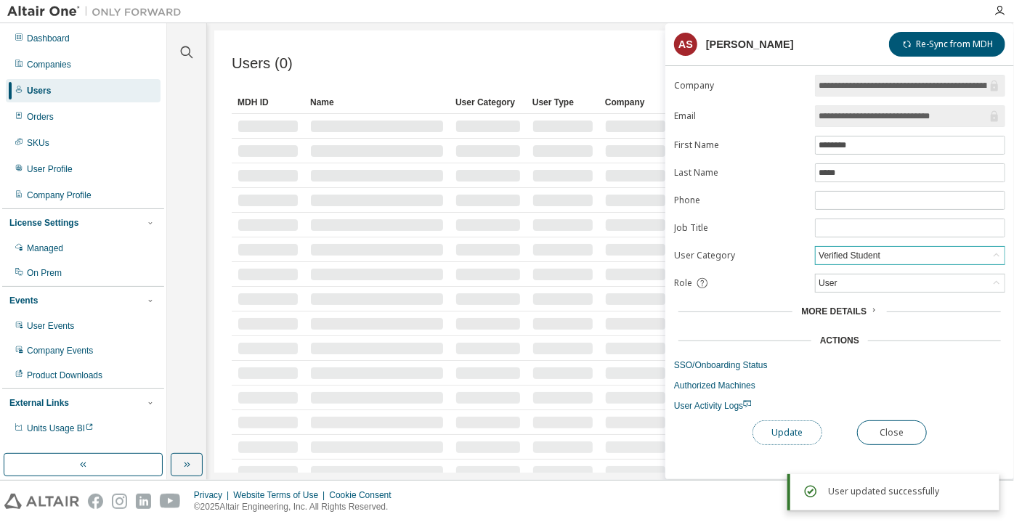
click at [783, 426] on button "Update" at bounding box center [788, 433] width 70 height 25
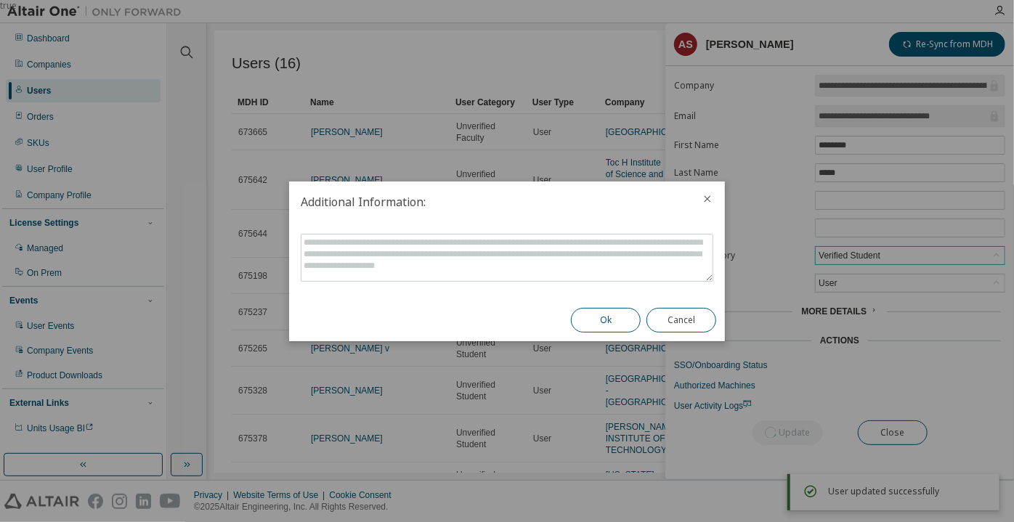
click at [602, 320] on button "Ok" at bounding box center [606, 320] width 70 height 25
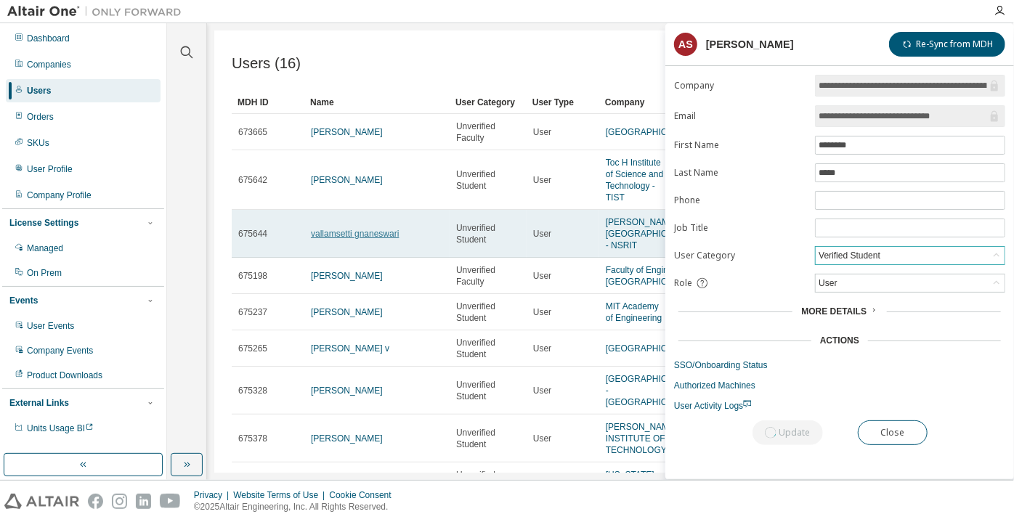
click at [355, 239] on link "vallamsetti gnaneswari" at bounding box center [355, 234] width 88 height 10
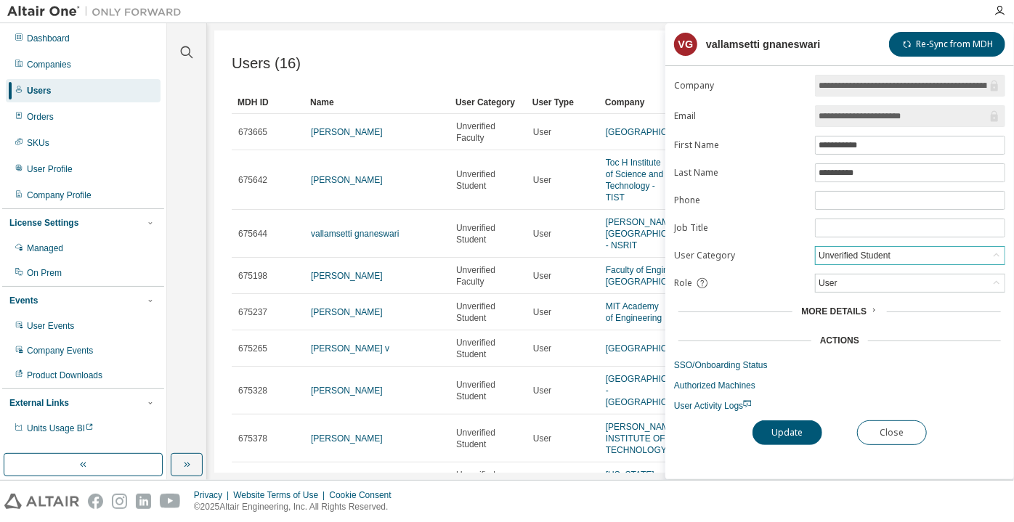
click at [846, 248] on div "Unverified Student" at bounding box center [855, 256] width 76 height 16
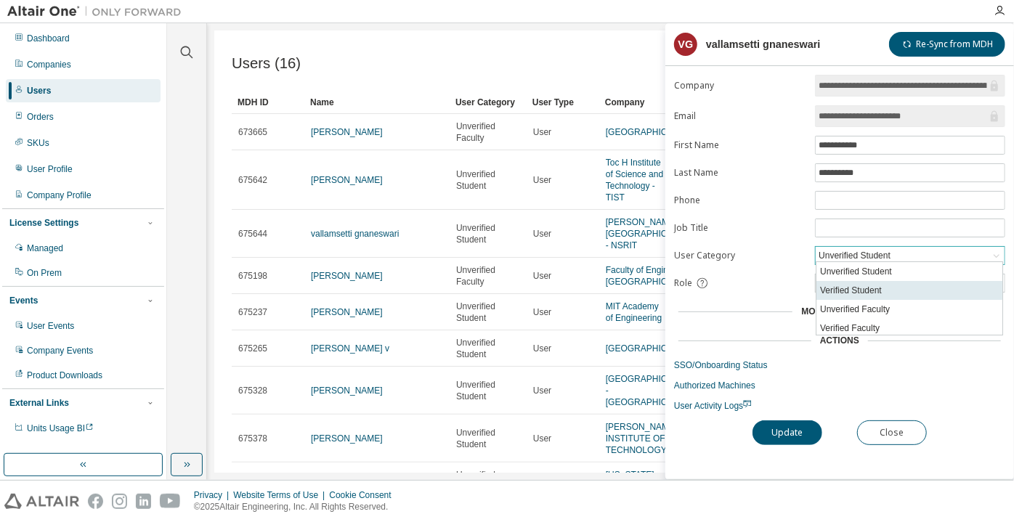
click at [844, 298] on li "Verified Student" at bounding box center [910, 290] width 186 height 19
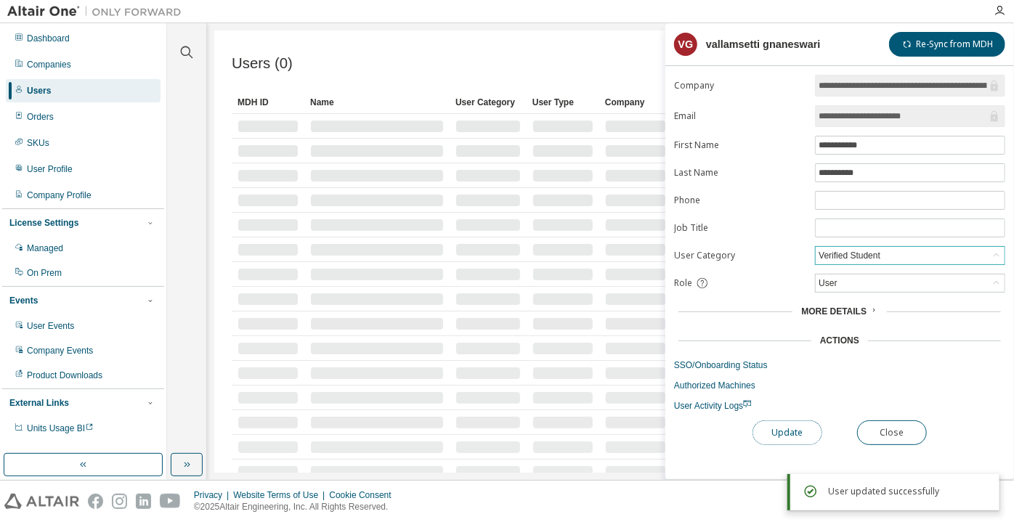
click at [789, 424] on button "Update" at bounding box center [788, 433] width 70 height 25
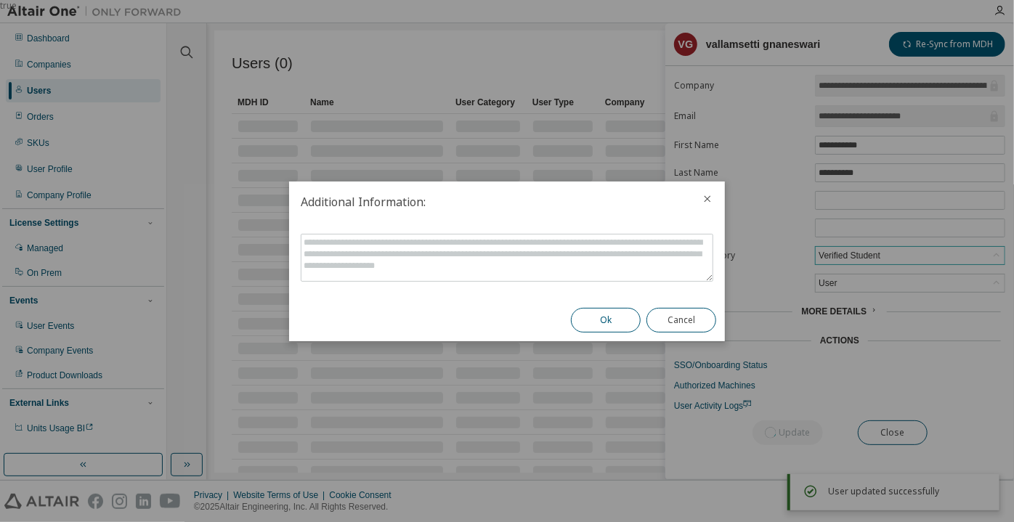
click at [623, 320] on button "Ok" at bounding box center [606, 320] width 70 height 25
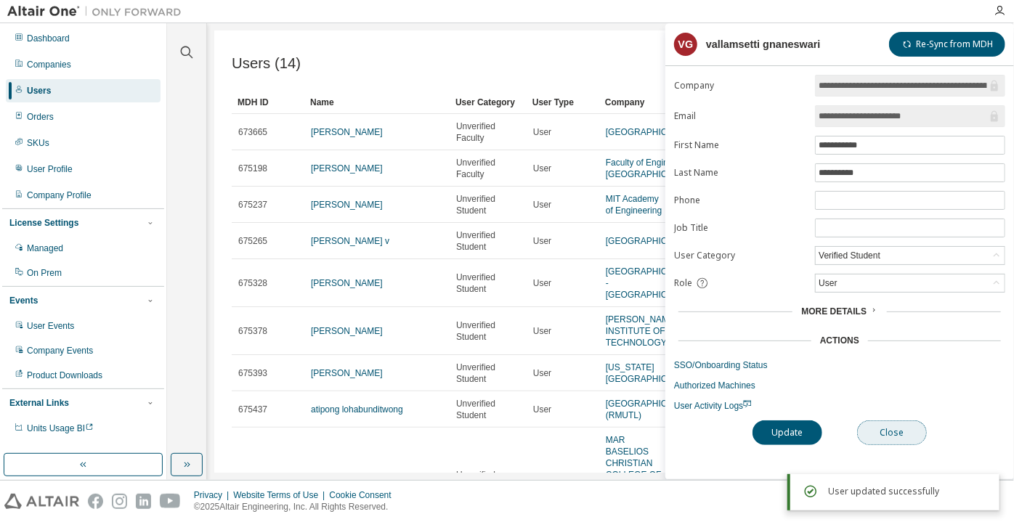
click at [882, 437] on button "Close" at bounding box center [892, 433] width 70 height 25
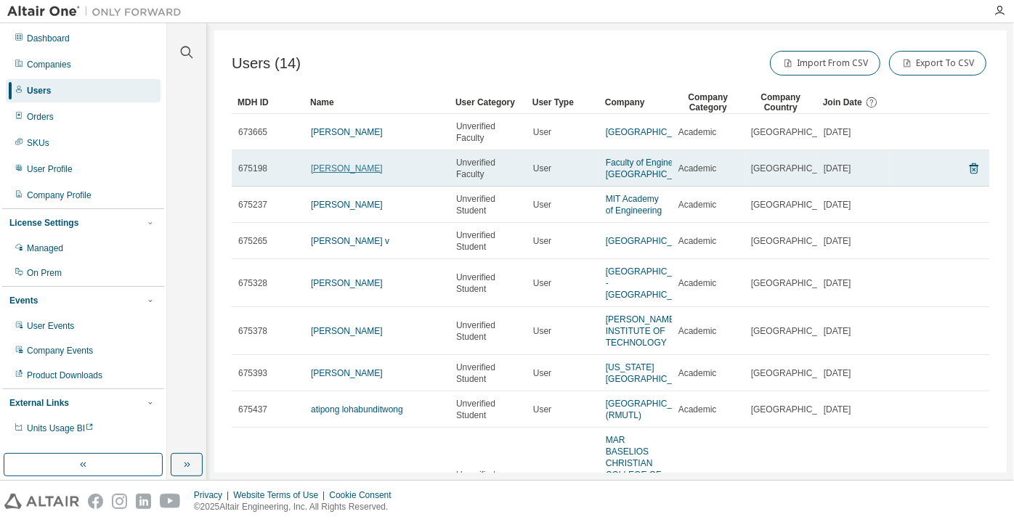
click at [333, 174] on link "Branko Koprivica" at bounding box center [347, 168] width 72 height 10
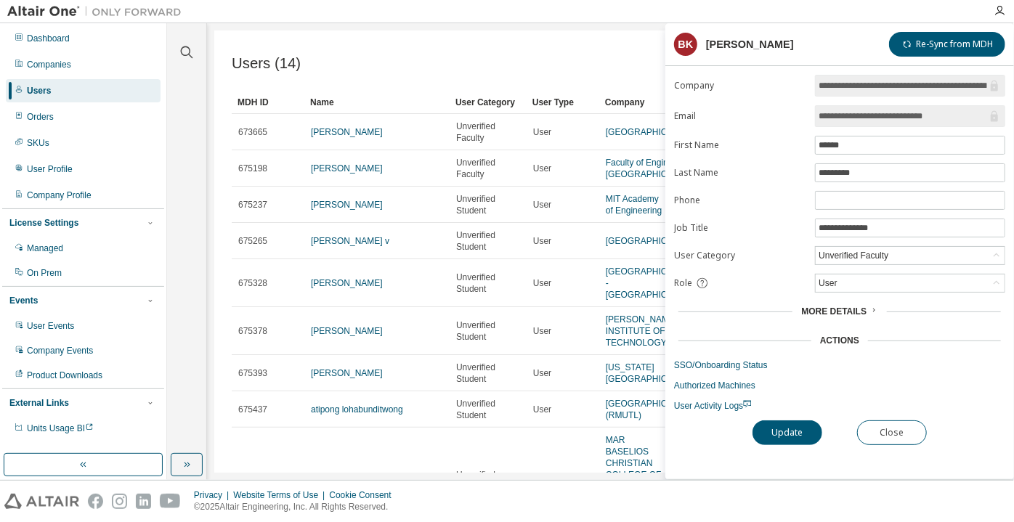
drag, startPoint x: 949, startPoint y: 115, endPoint x: 895, endPoint y: 116, distance: 53.8
click at [895, 116] on input "**********" at bounding box center [903, 116] width 169 height 15
click at [880, 116] on input "**********" at bounding box center [903, 116] width 169 height 15
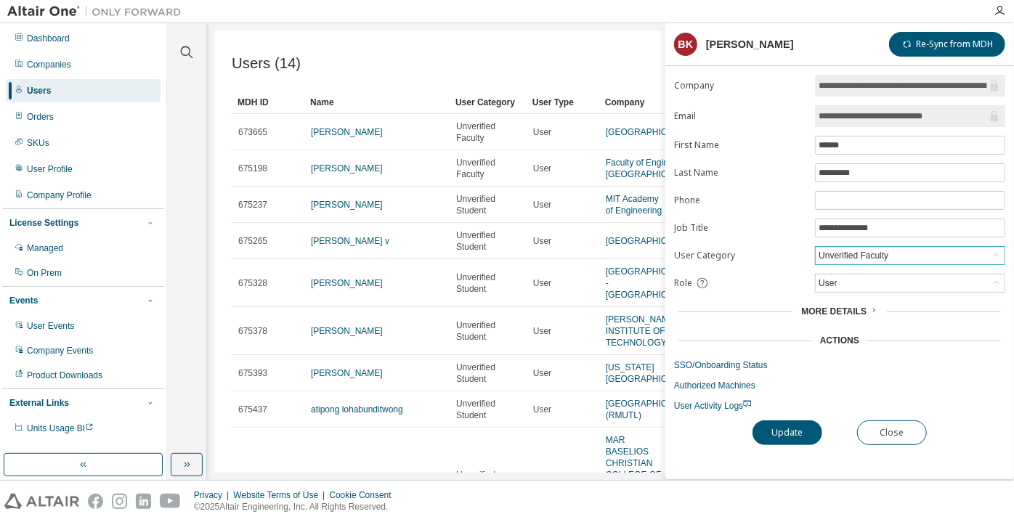
click at [831, 248] on div "Unverified Faculty" at bounding box center [854, 256] width 74 height 16
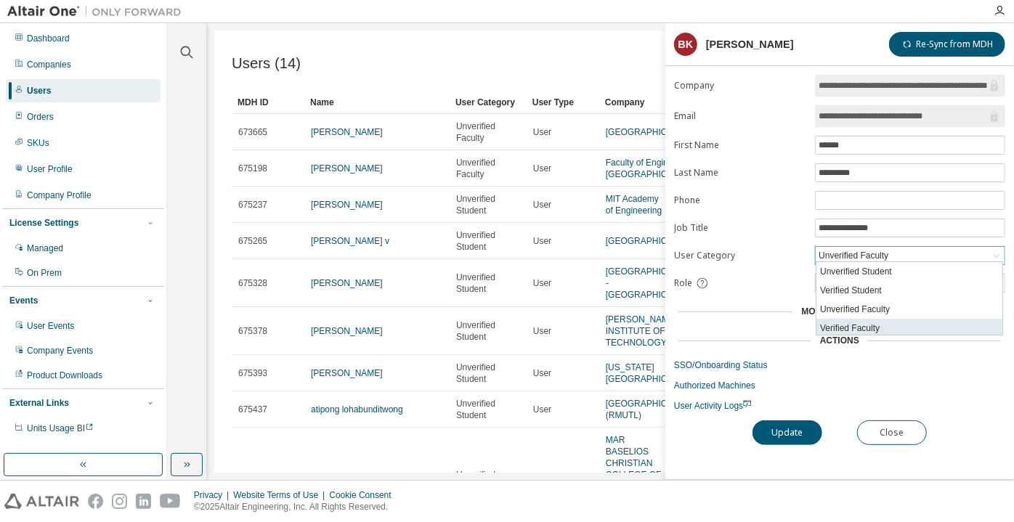
click at [828, 320] on li "Verified Faculty" at bounding box center [910, 328] width 186 height 19
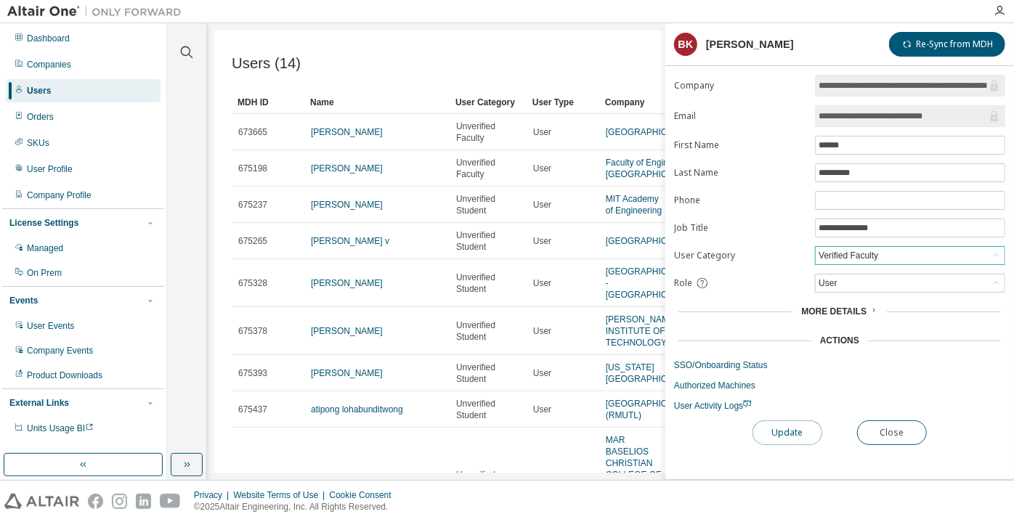
click at [790, 421] on button "Update" at bounding box center [788, 433] width 70 height 25
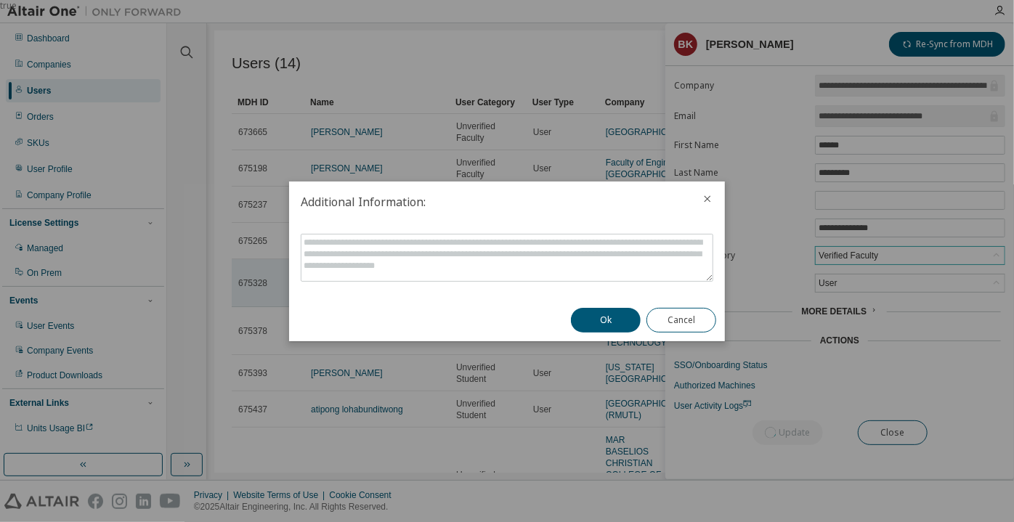
click at [616, 315] on button "Ok" at bounding box center [606, 320] width 70 height 25
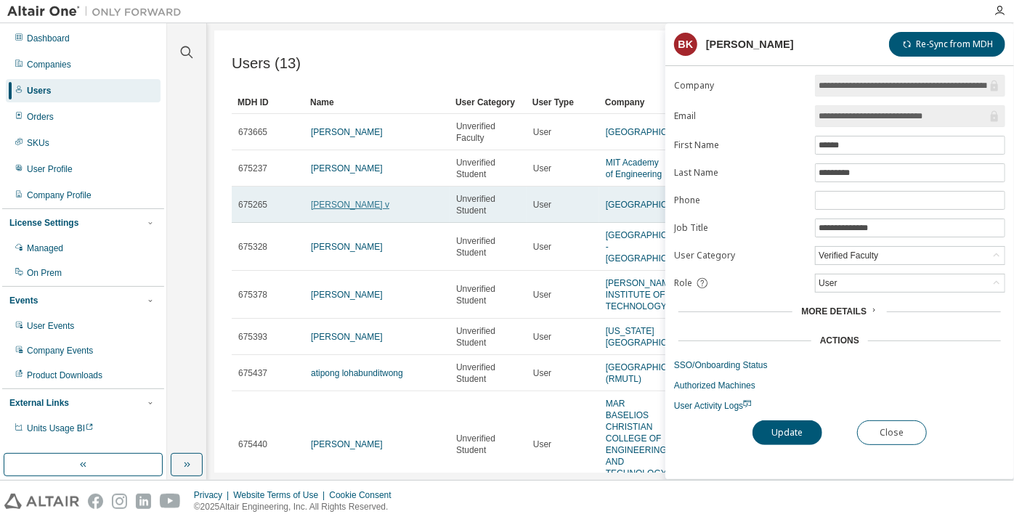
click at [331, 200] on link "sankar v" at bounding box center [350, 205] width 78 height 10
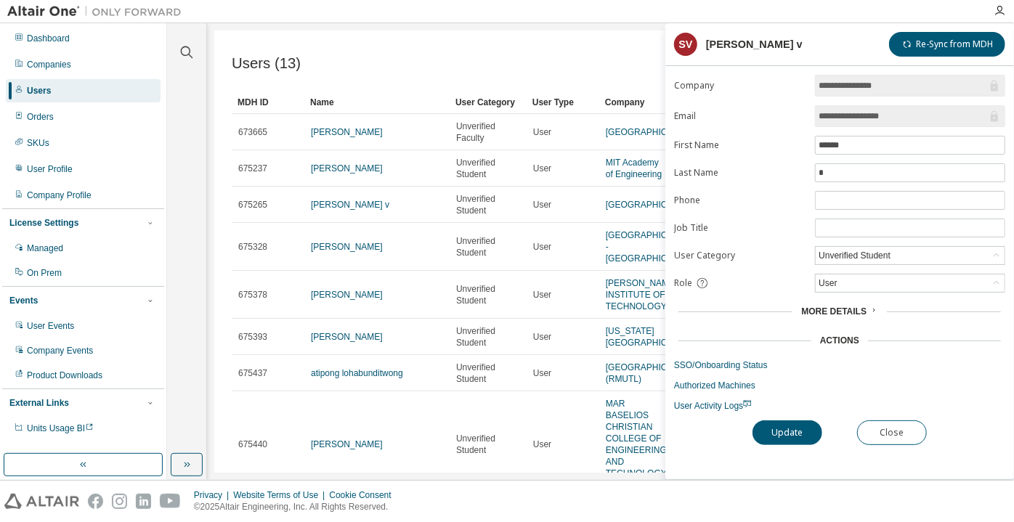
drag, startPoint x: 917, startPoint y: 116, endPoint x: 860, endPoint y: 118, distance: 56.7
click at [860, 118] on input "**********" at bounding box center [903, 116] width 169 height 15
click at [885, 421] on button "Close" at bounding box center [892, 433] width 70 height 25
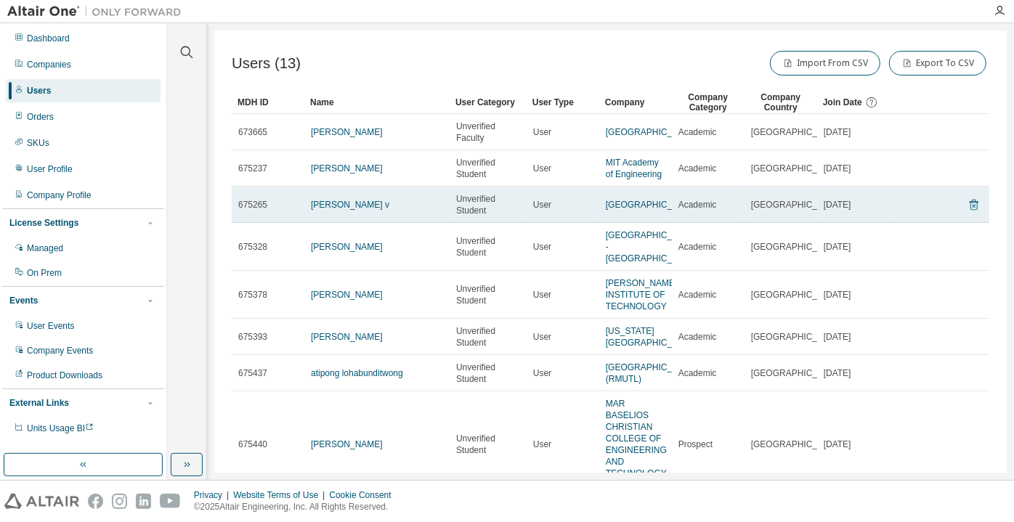
click at [968, 196] on icon at bounding box center [974, 204] width 13 height 17
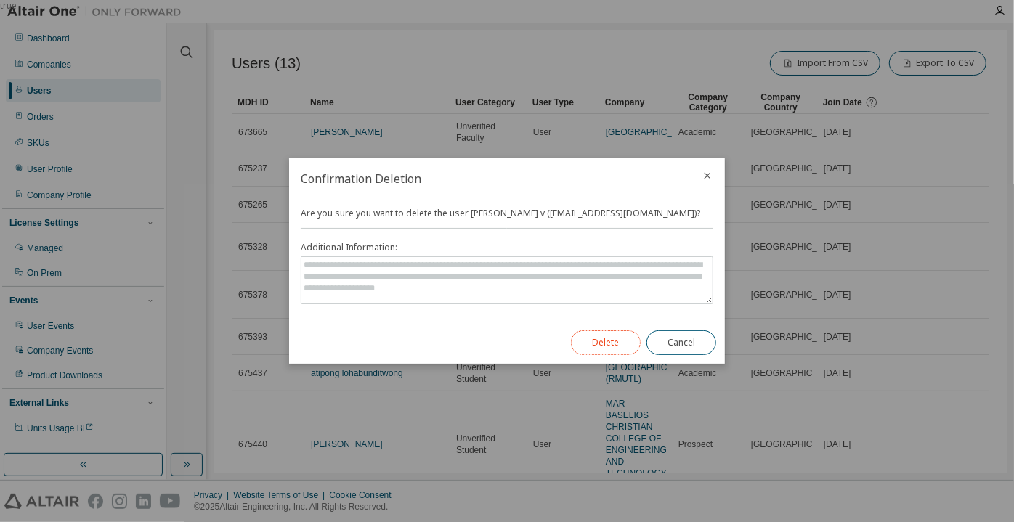
click at [626, 336] on button "Delete" at bounding box center [606, 343] width 70 height 25
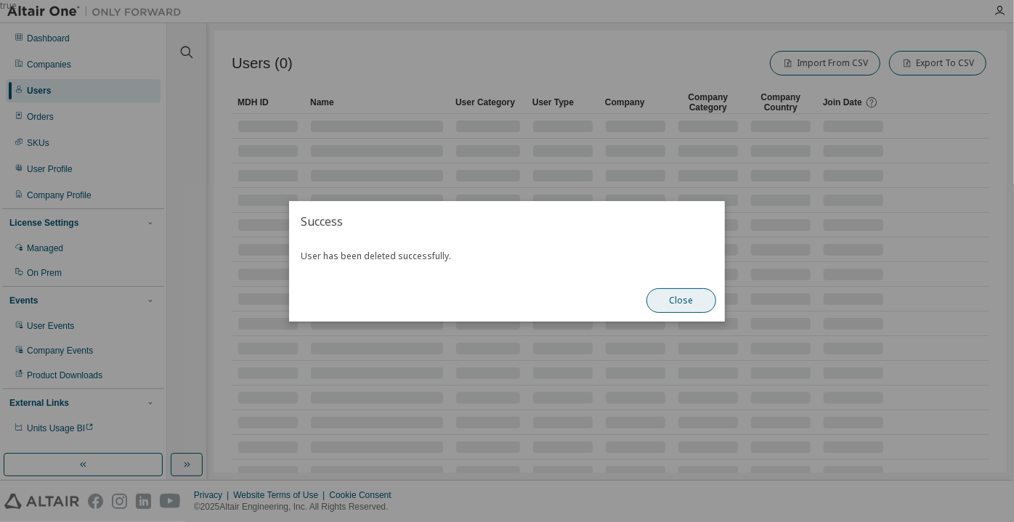
click at [694, 290] on button "Close" at bounding box center [682, 300] width 70 height 25
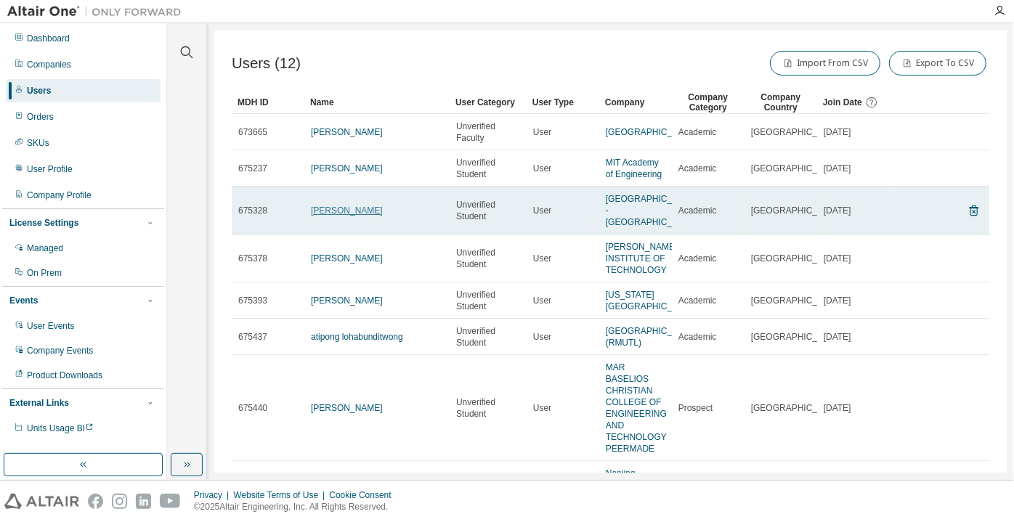
click at [326, 216] on link "Henrique Arminio" at bounding box center [347, 211] width 72 height 10
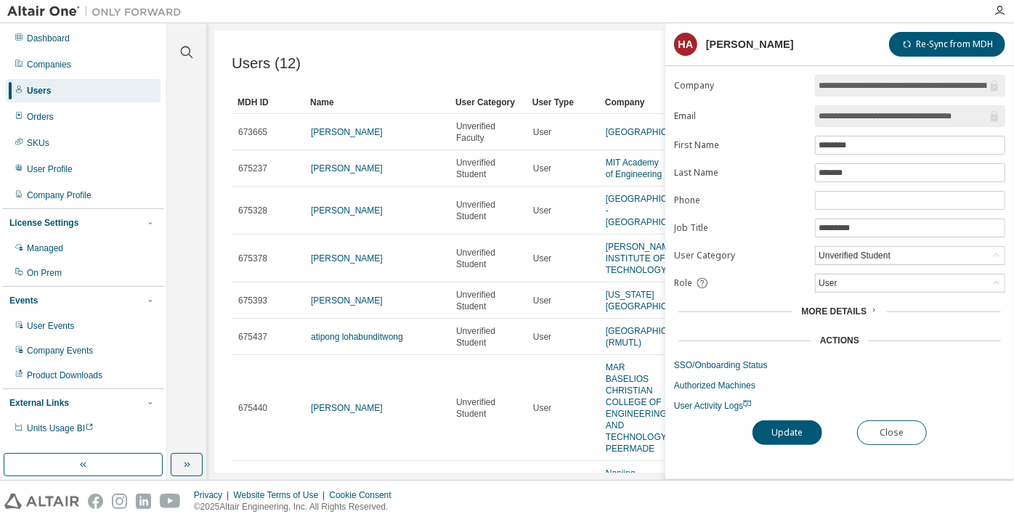
scroll to position [0, 1]
drag, startPoint x: 894, startPoint y: 115, endPoint x: 992, endPoint y: 124, distance: 97.8
click at [992, 124] on span "**********" at bounding box center [910, 116] width 190 height 22
click at [697, 402] on span "User Activity Logs" at bounding box center [713, 406] width 78 height 10
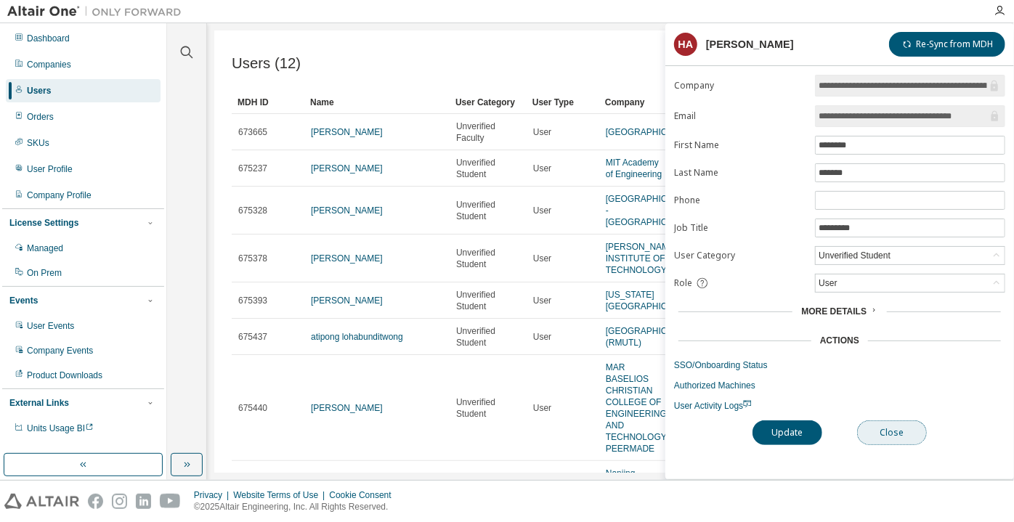
click at [891, 424] on button "Close" at bounding box center [892, 433] width 70 height 25
